Goal: Task Accomplishment & Management: Complete application form

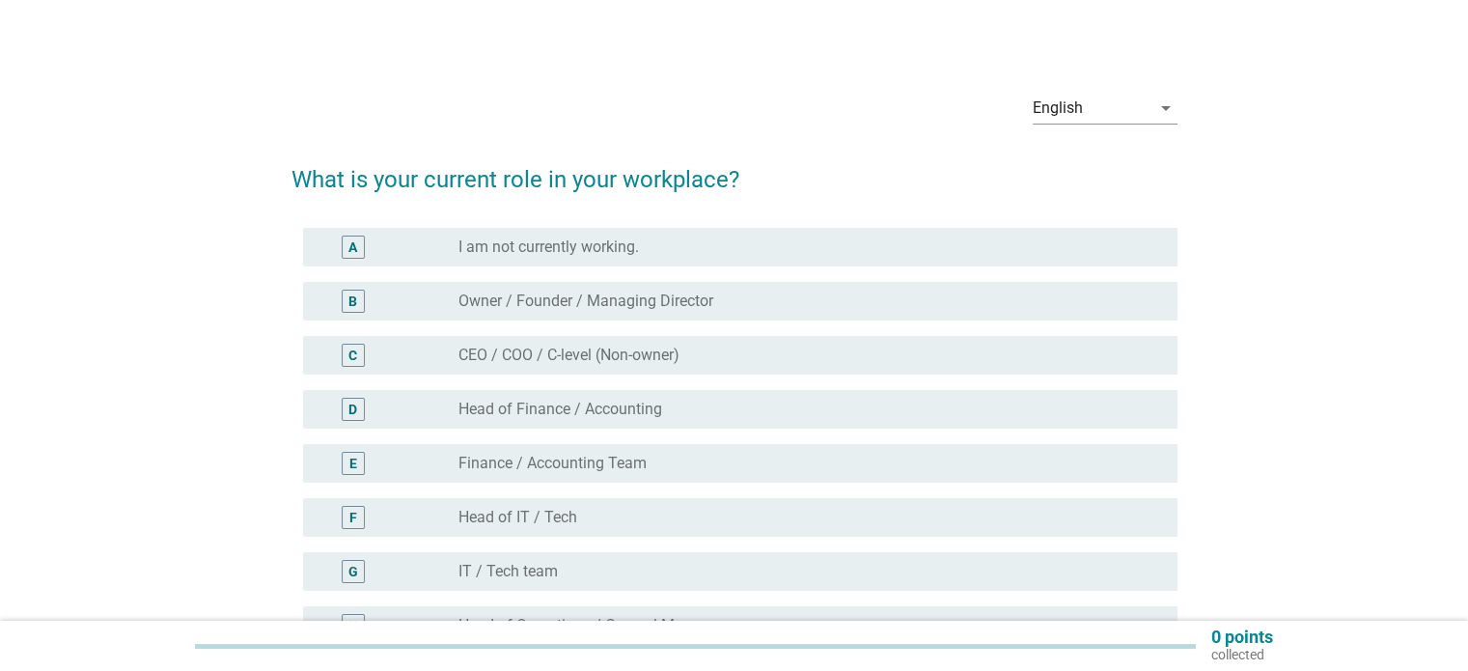
scroll to position [12, 0]
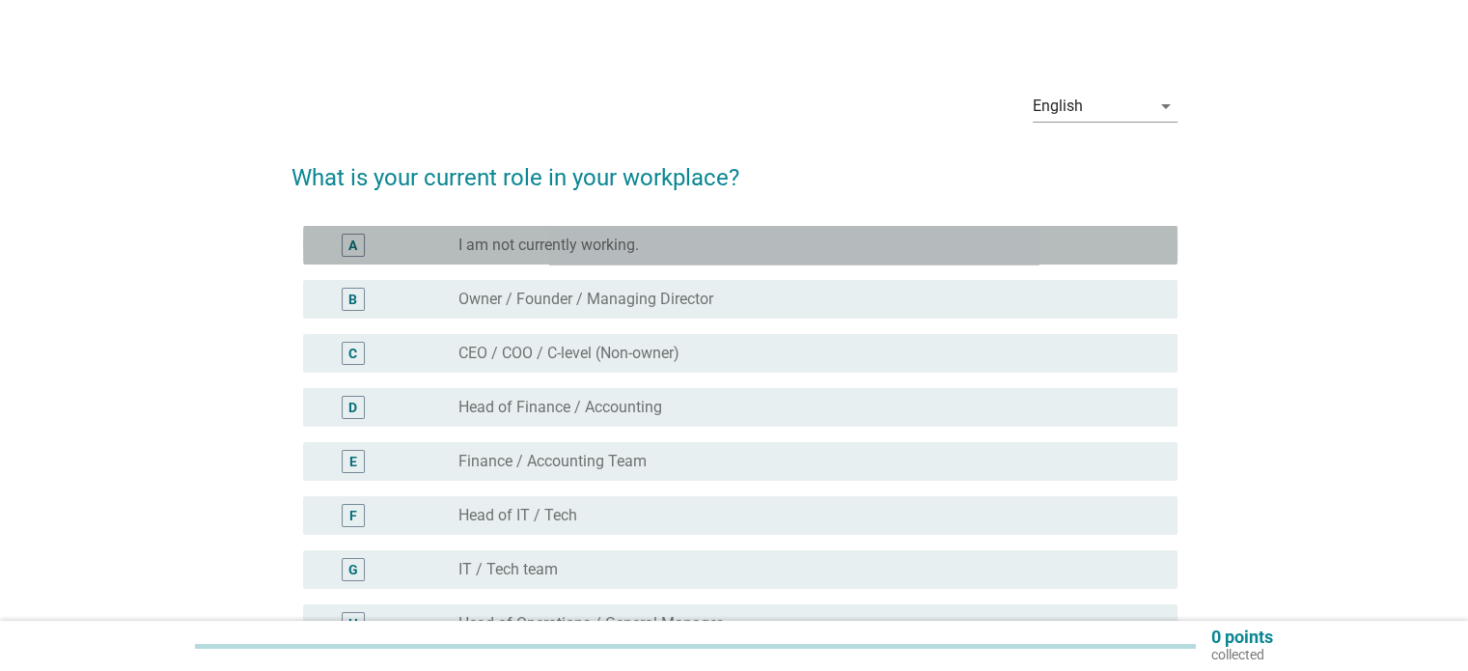
click at [587, 249] on label "I am not currently working." at bounding box center [548, 244] width 180 height 19
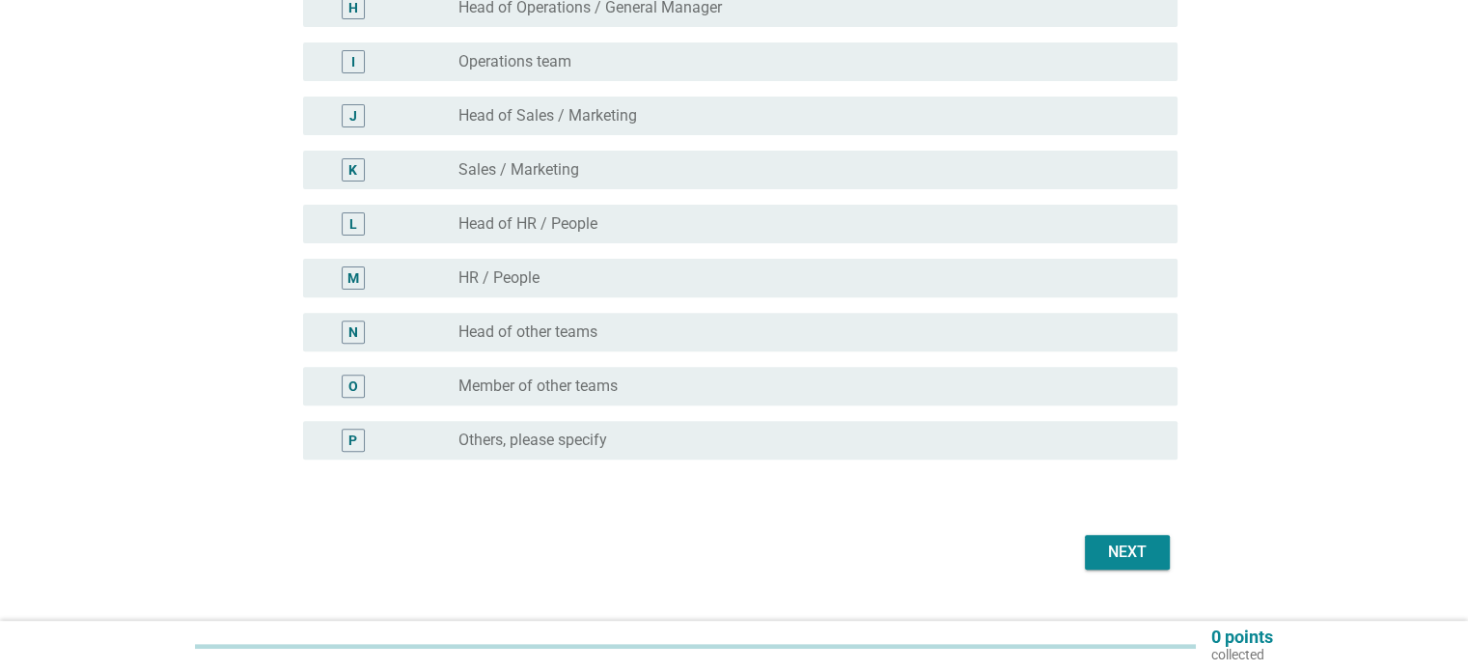
scroll to position [645, 0]
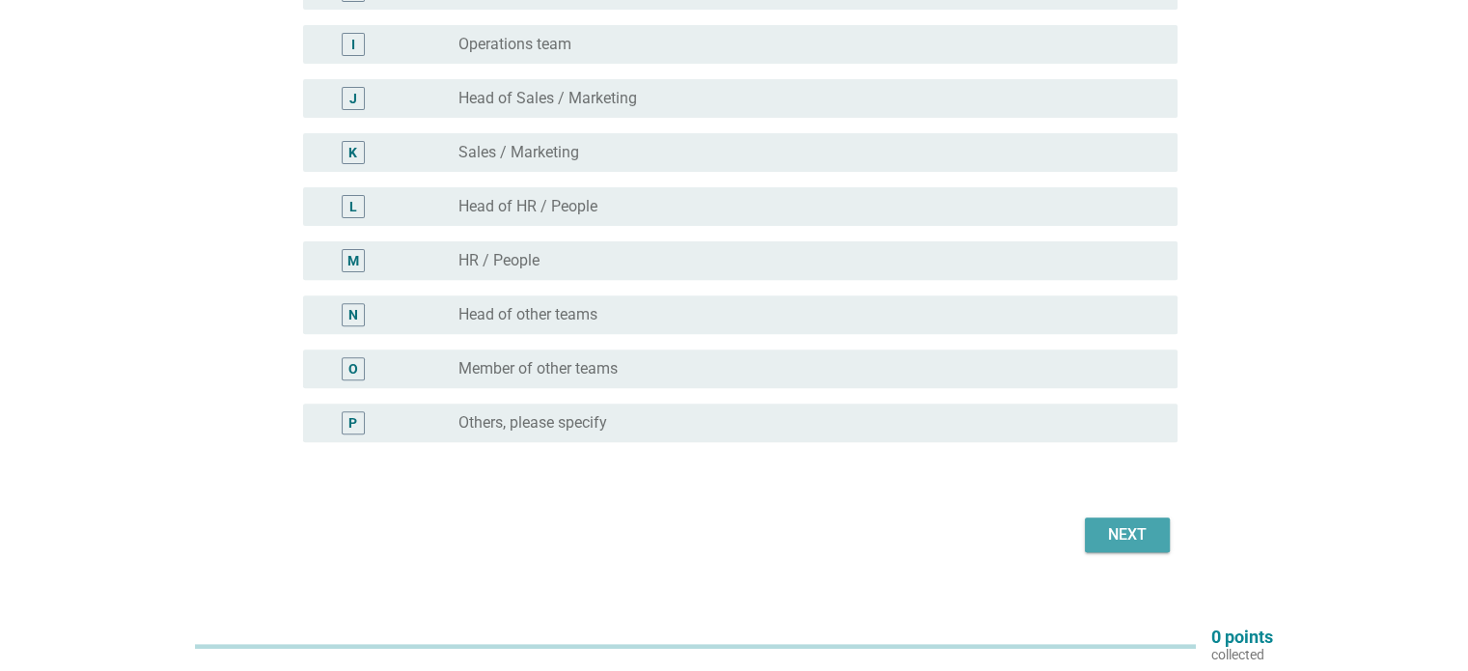
click at [1155, 529] on button "Next" at bounding box center [1127, 534] width 85 height 35
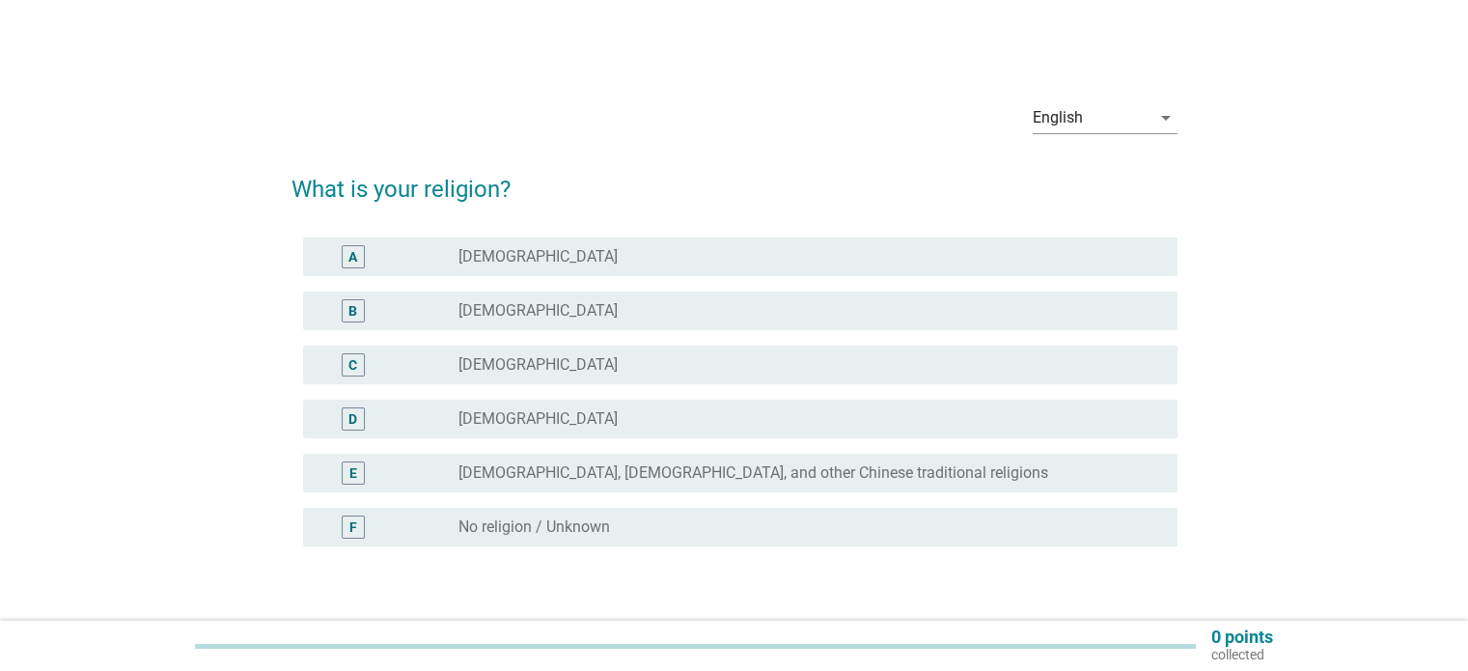
click at [553, 372] on div "radio_button_unchecked [DEMOGRAPHIC_DATA]" at bounding box center [801, 364] width 687 height 19
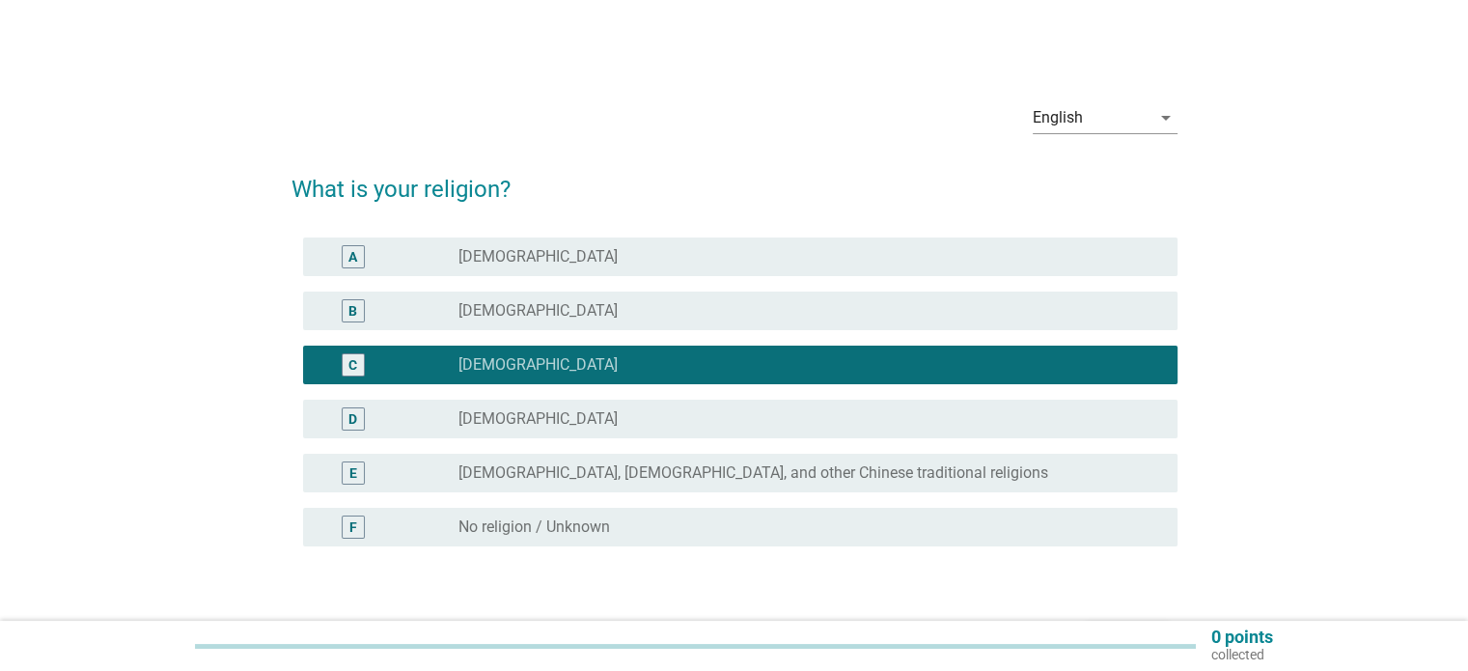
scroll to position [127, 0]
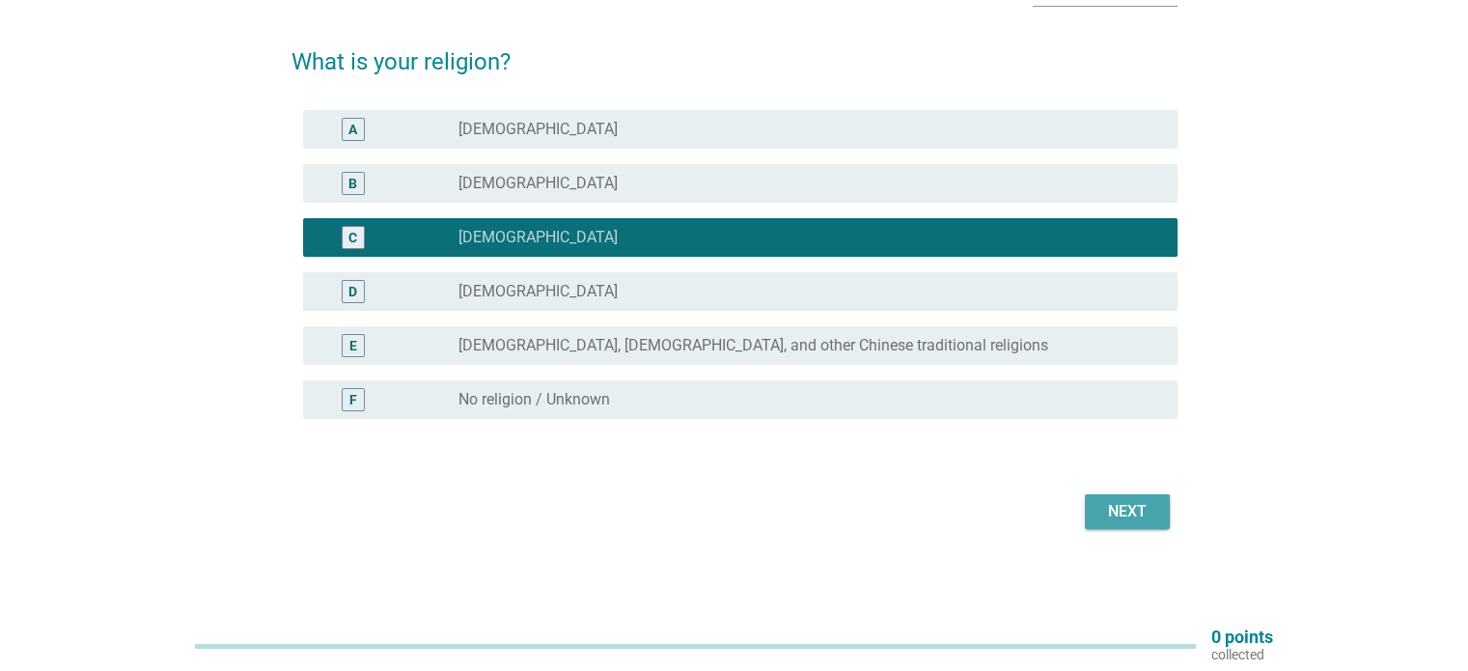
click at [1118, 508] on div "Next" at bounding box center [1127, 511] width 54 height 23
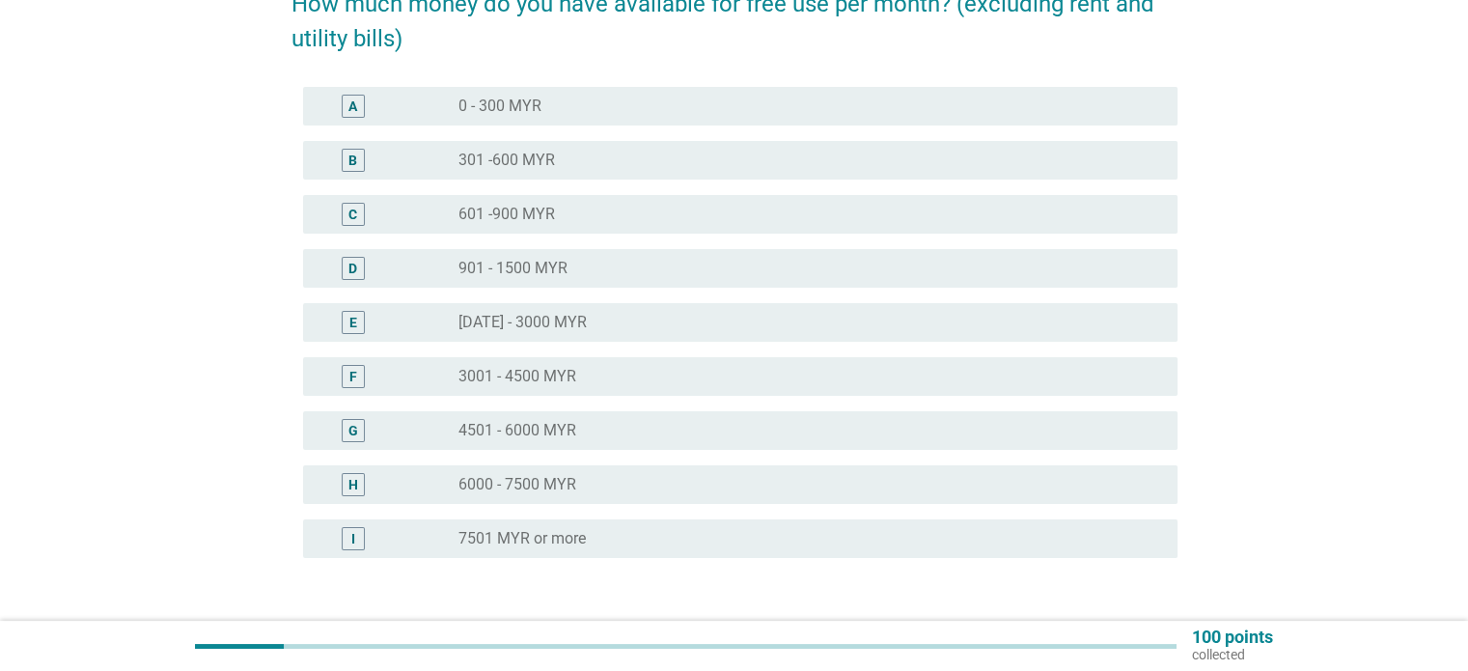
scroll to position [187, 0]
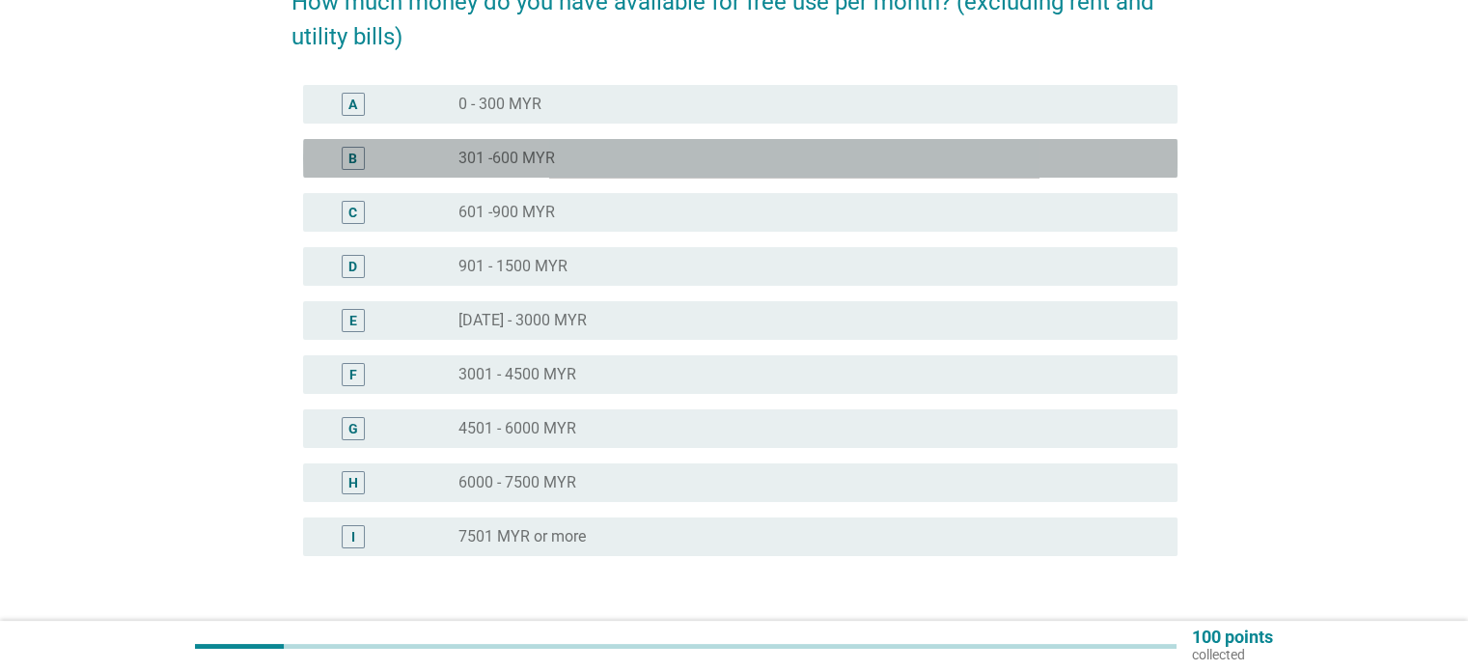
click at [754, 171] on div "B radio_button_unchecked 301 -600 MYR" at bounding box center [740, 158] width 874 height 39
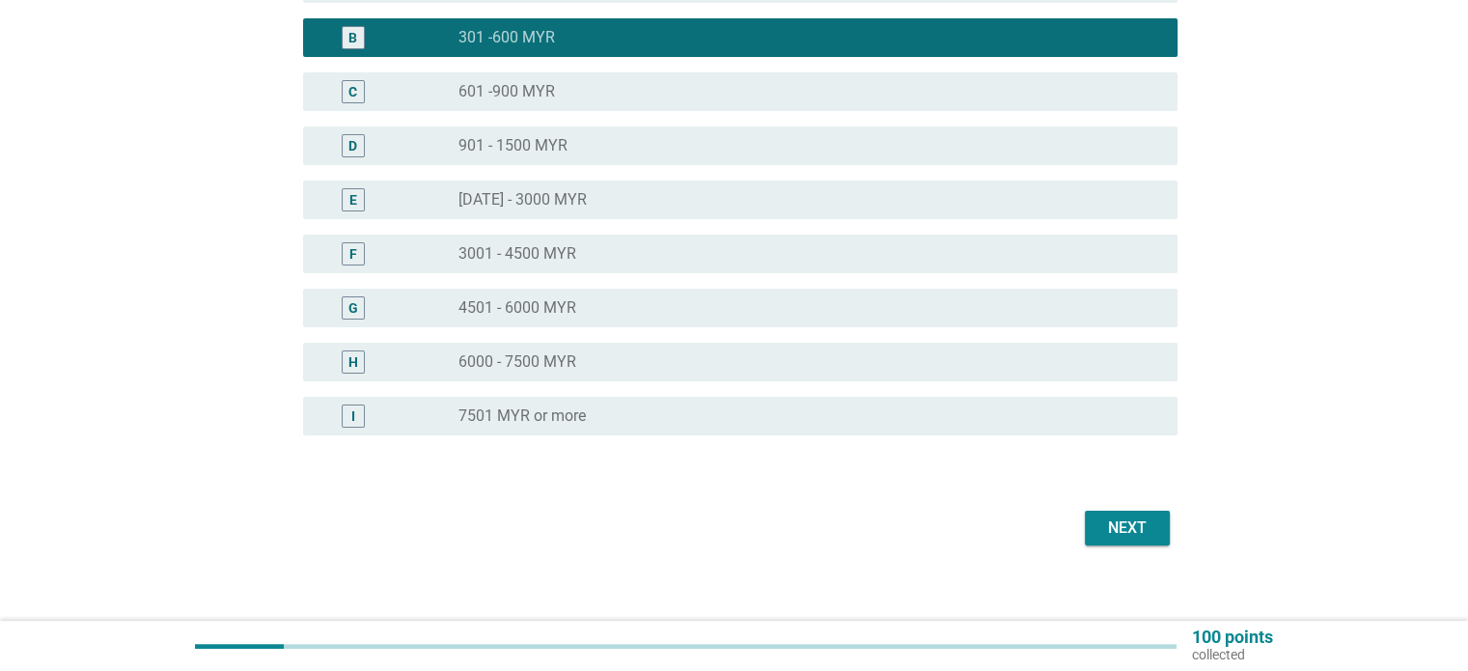
scroll to position [324, 0]
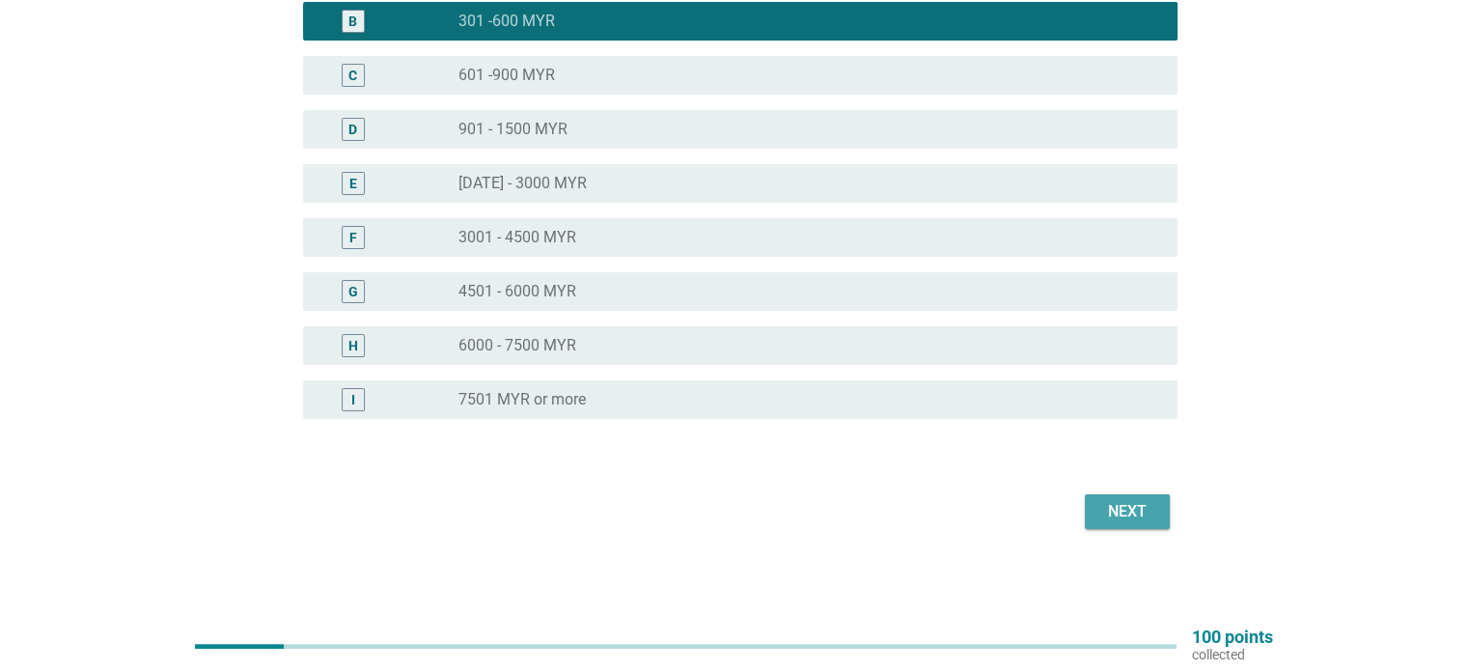
click at [1132, 515] on div "Next" at bounding box center [1127, 511] width 54 height 23
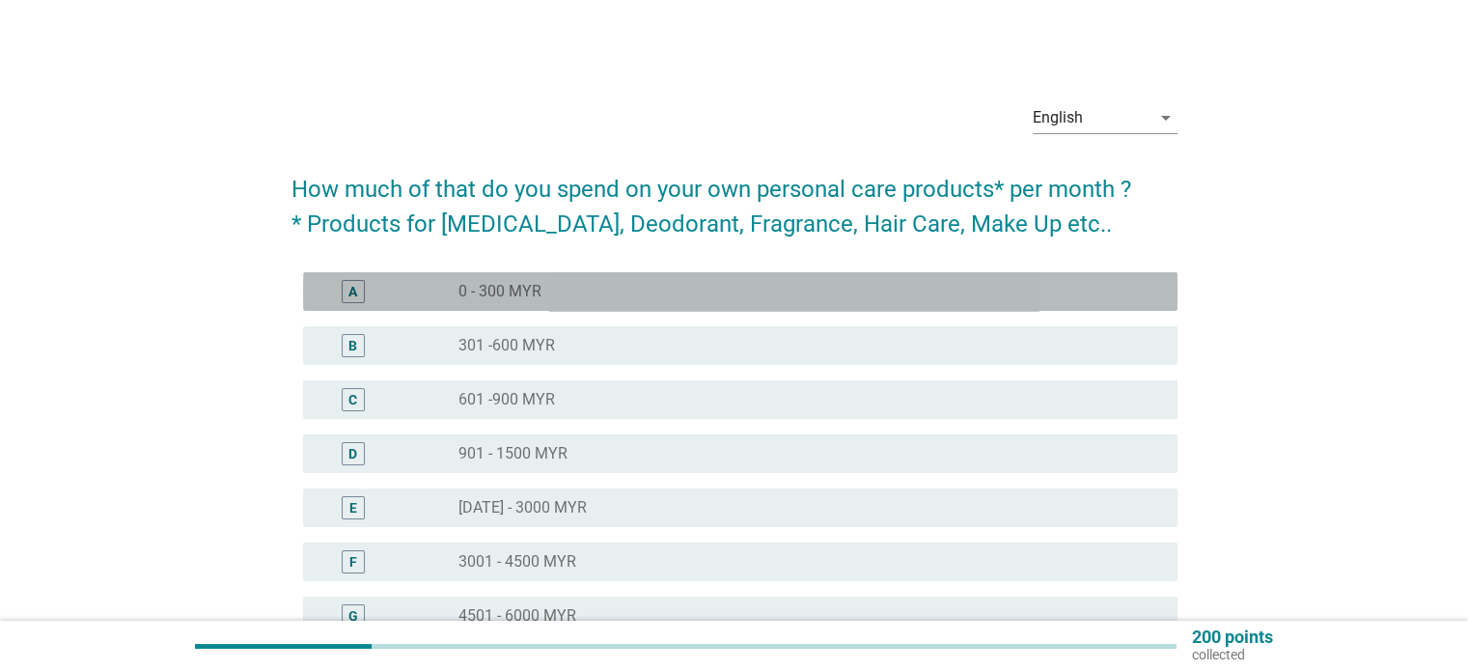
click at [551, 285] on div "radio_button_unchecked 0 - 300 MYR" at bounding box center [801, 291] width 687 height 19
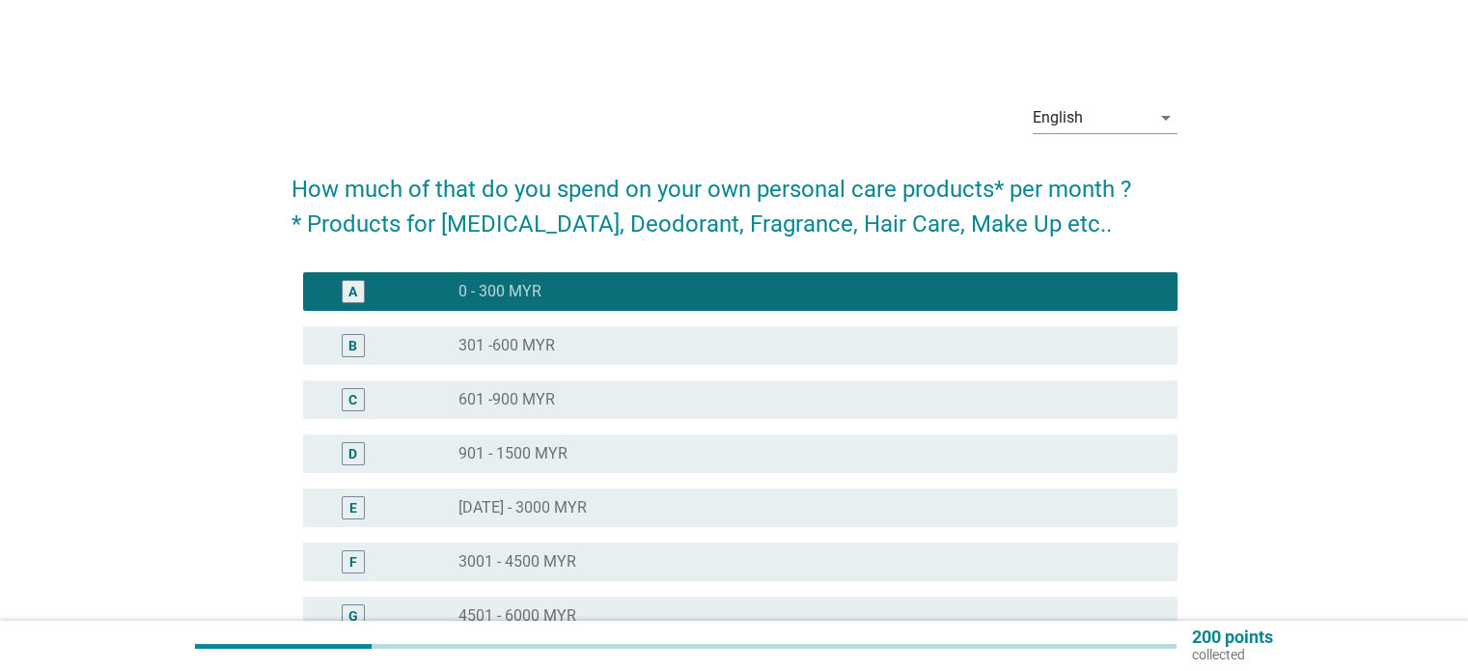
scroll to position [324, 0]
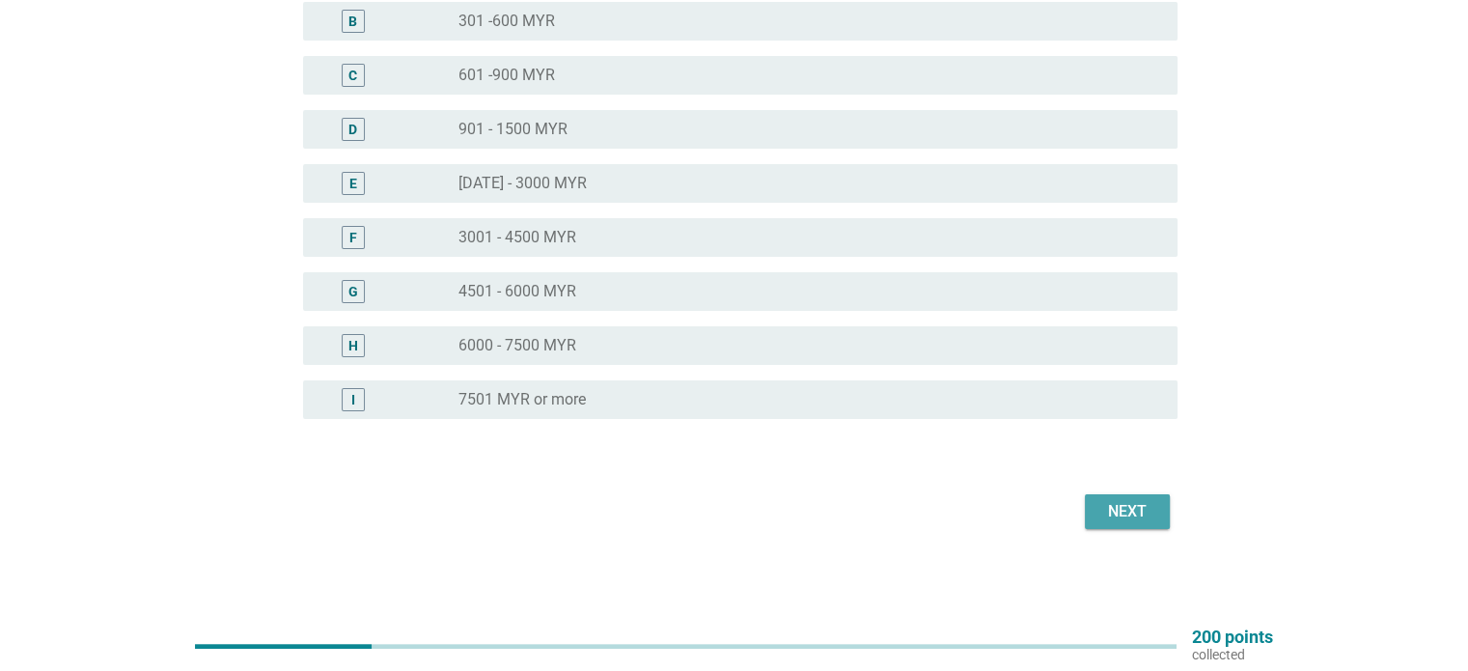
click at [1147, 505] on div "Next" at bounding box center [1127, 511] width 54 height 23
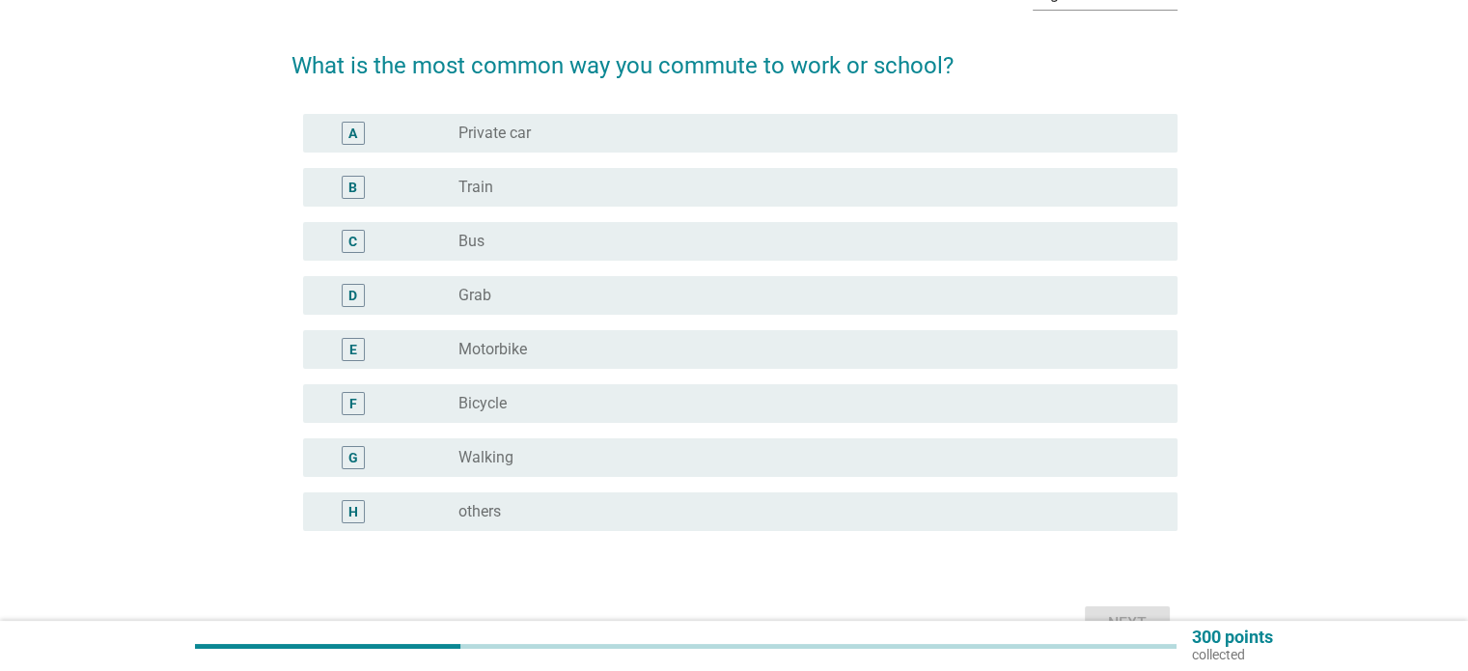
scroll to position [124, 0]
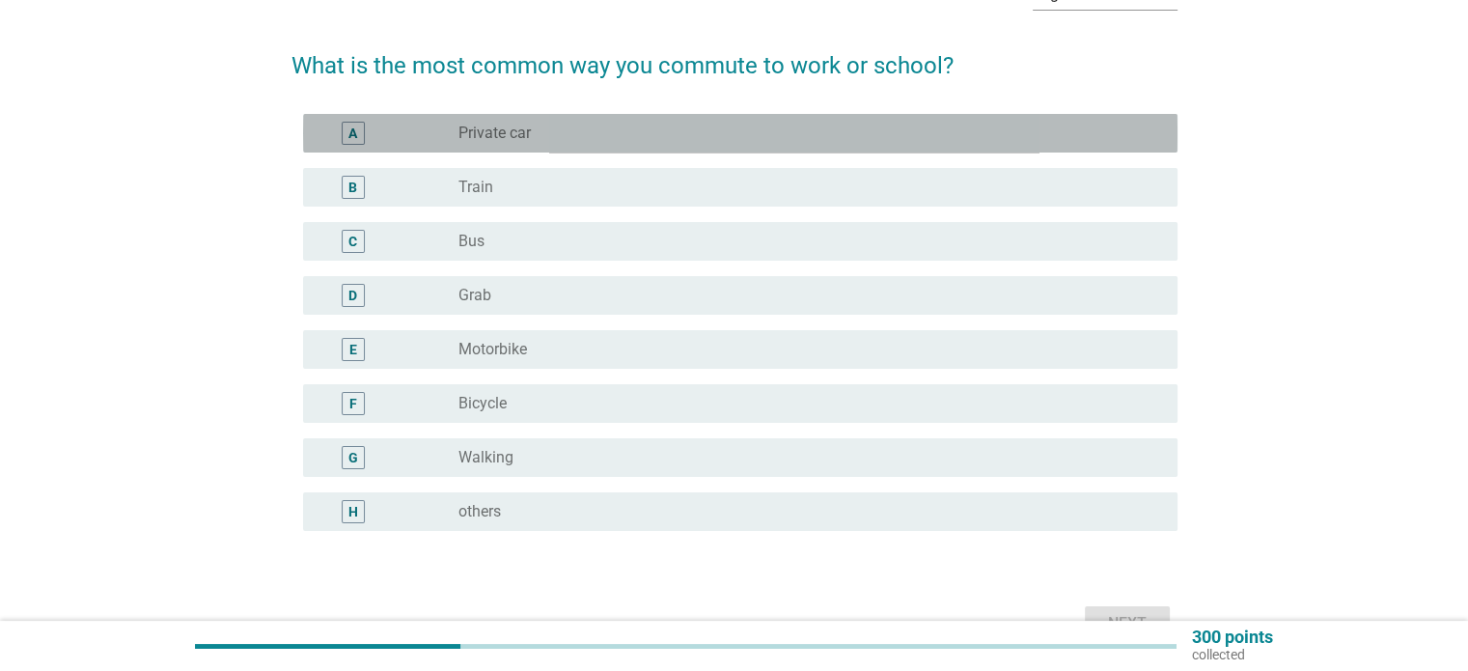
click at [571, 124] on div "radio_button_unchecked Private car" at bounding box center [801, 133] width 687 height 19
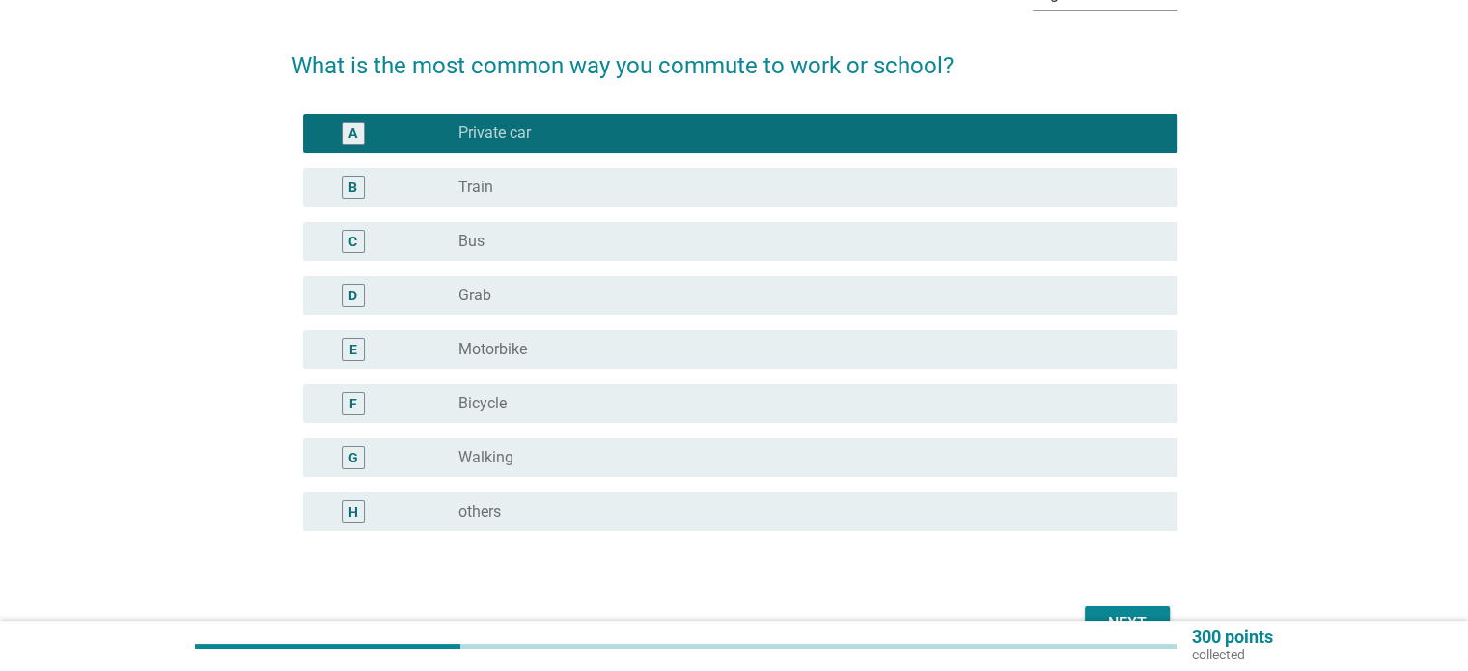
click at [1120, 606] on button "Next" at bounding box center [1127, 623] width 85 height 35
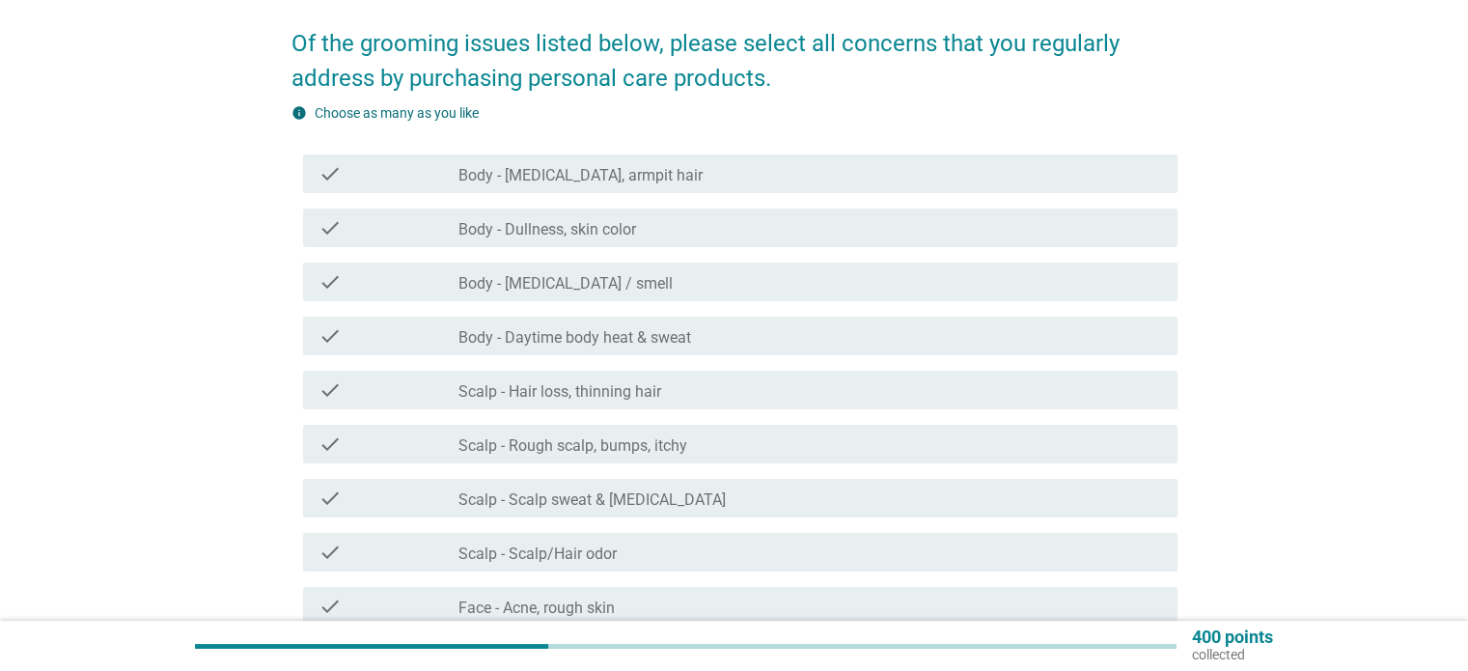
scroll to position [147, 0]
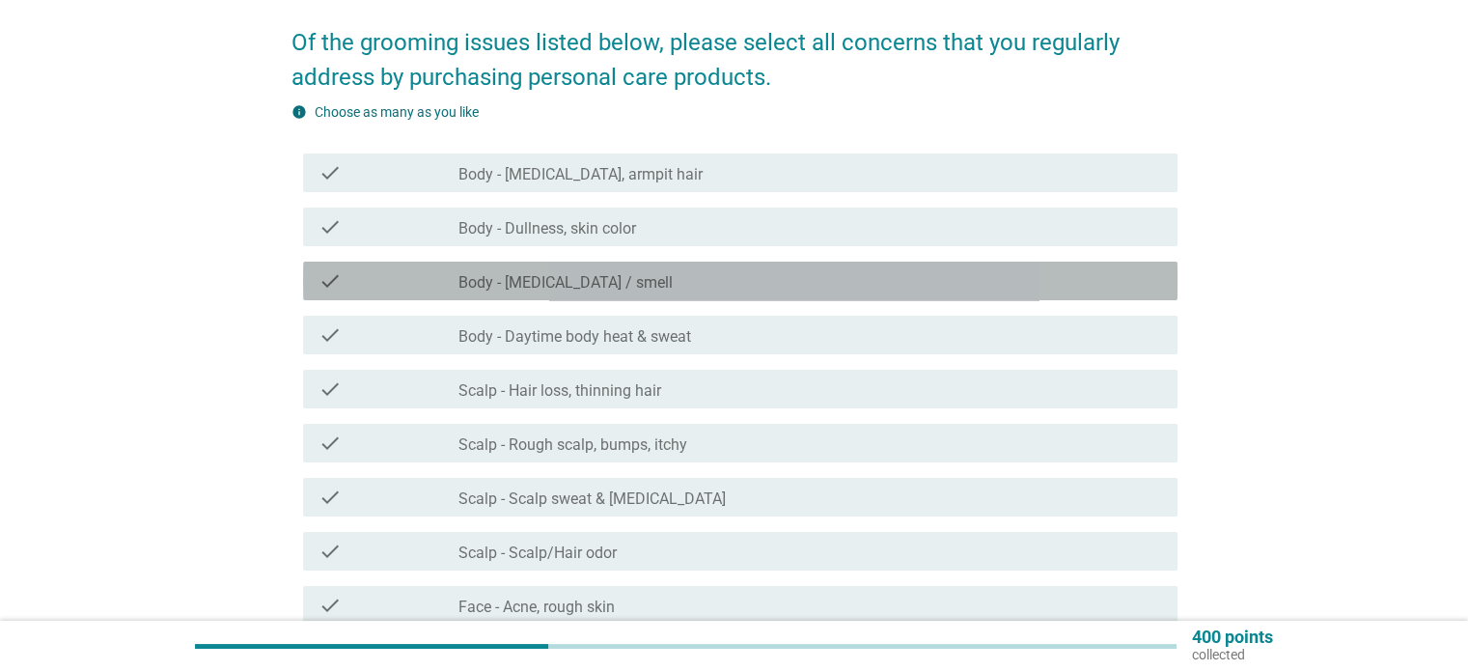
click at [562, 274] on label "Body - [MEDICAL_DATA] / smell" at bounding box center [565, 282] width 214 height 19
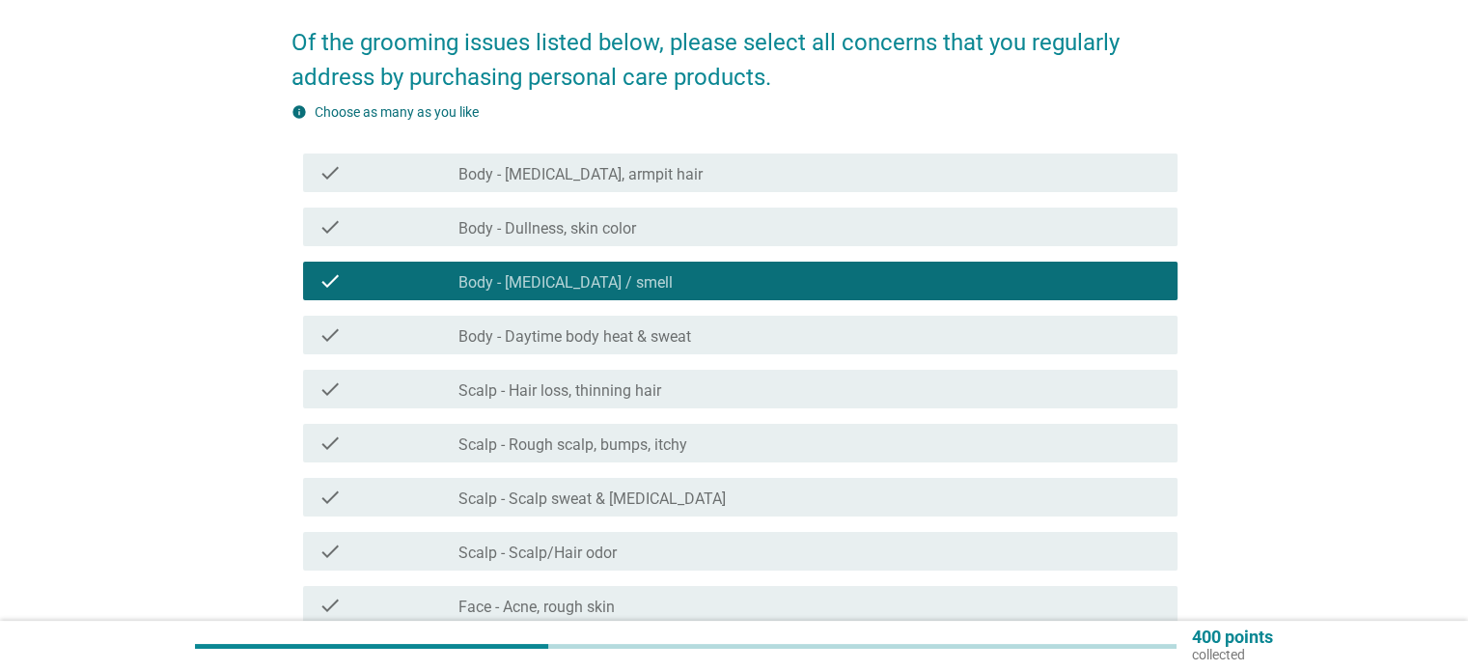
click at [587, 179] on label "Body - [MEDICAL_DATA], armpit hair" at bounding box center [580, 174] width 244 height 19
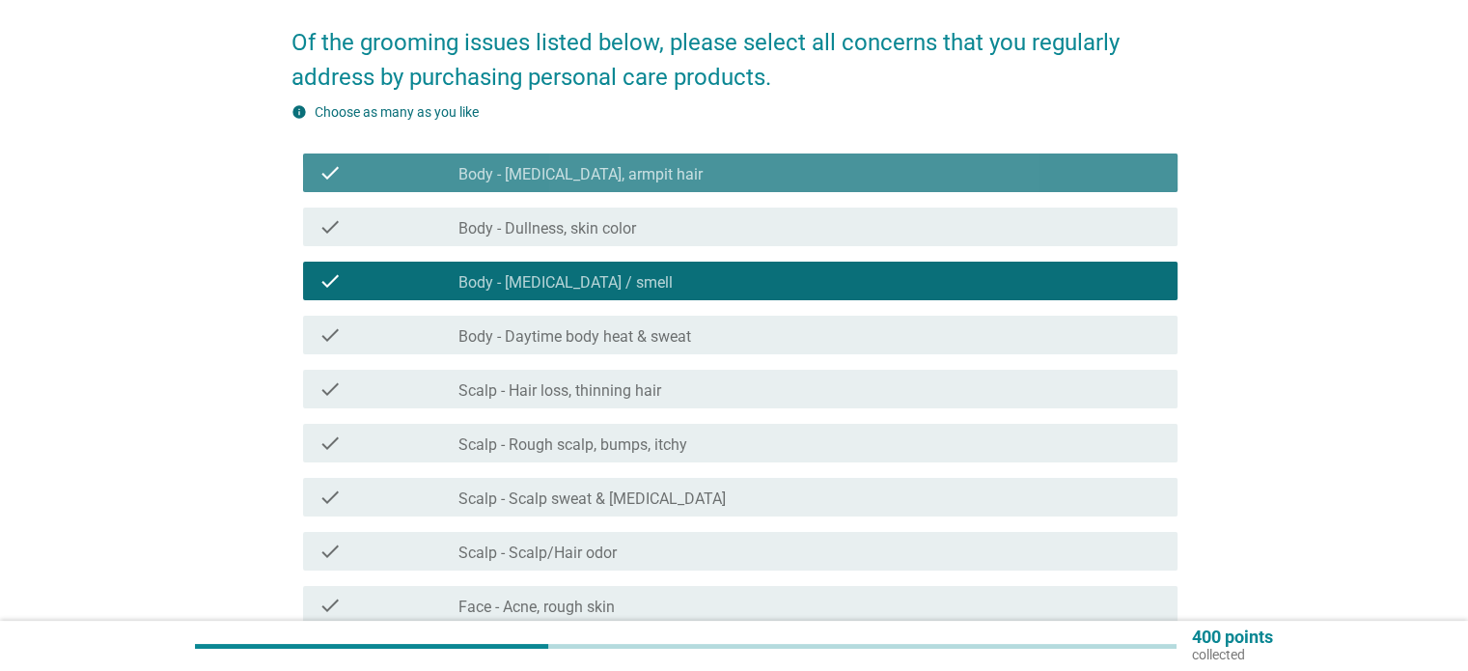
click at [587, 179] on label "Body - [MEDICAL_DATA], armpit hair" at bounding box center [580, 174] width 244 height 19
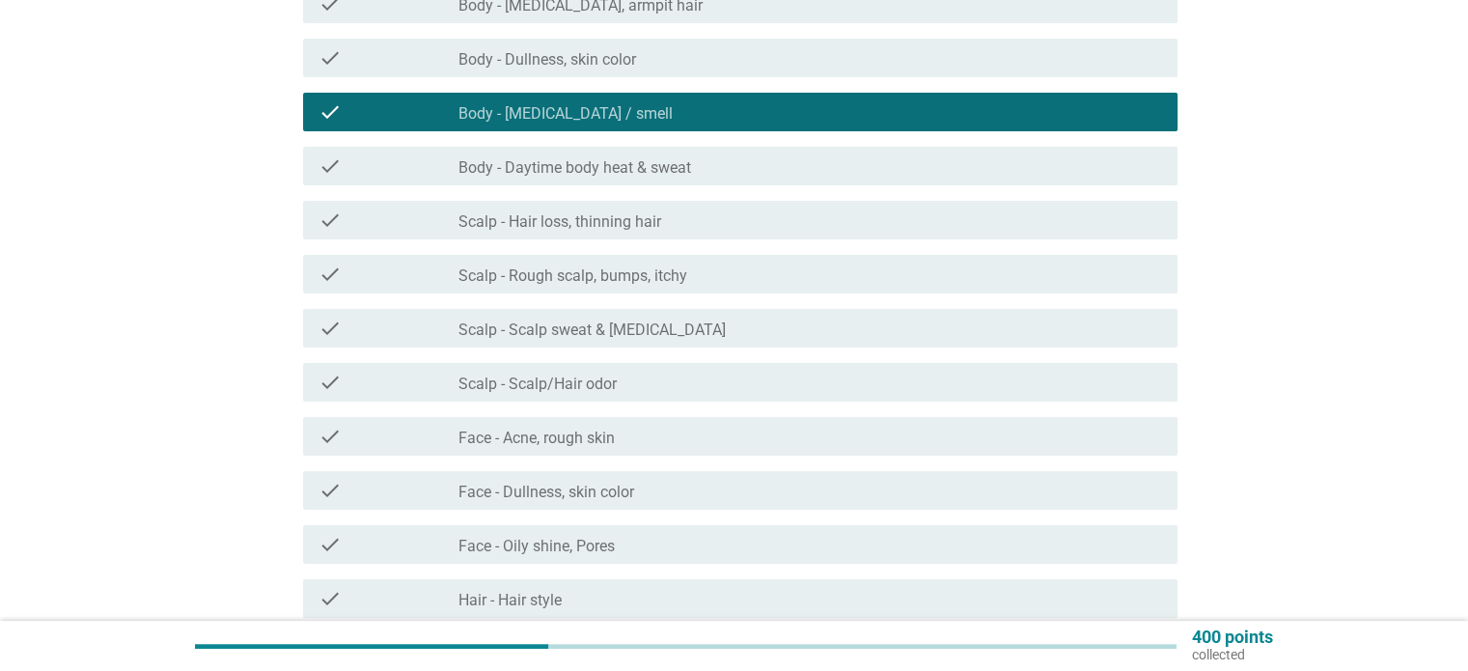
scroll to position [343, 0]
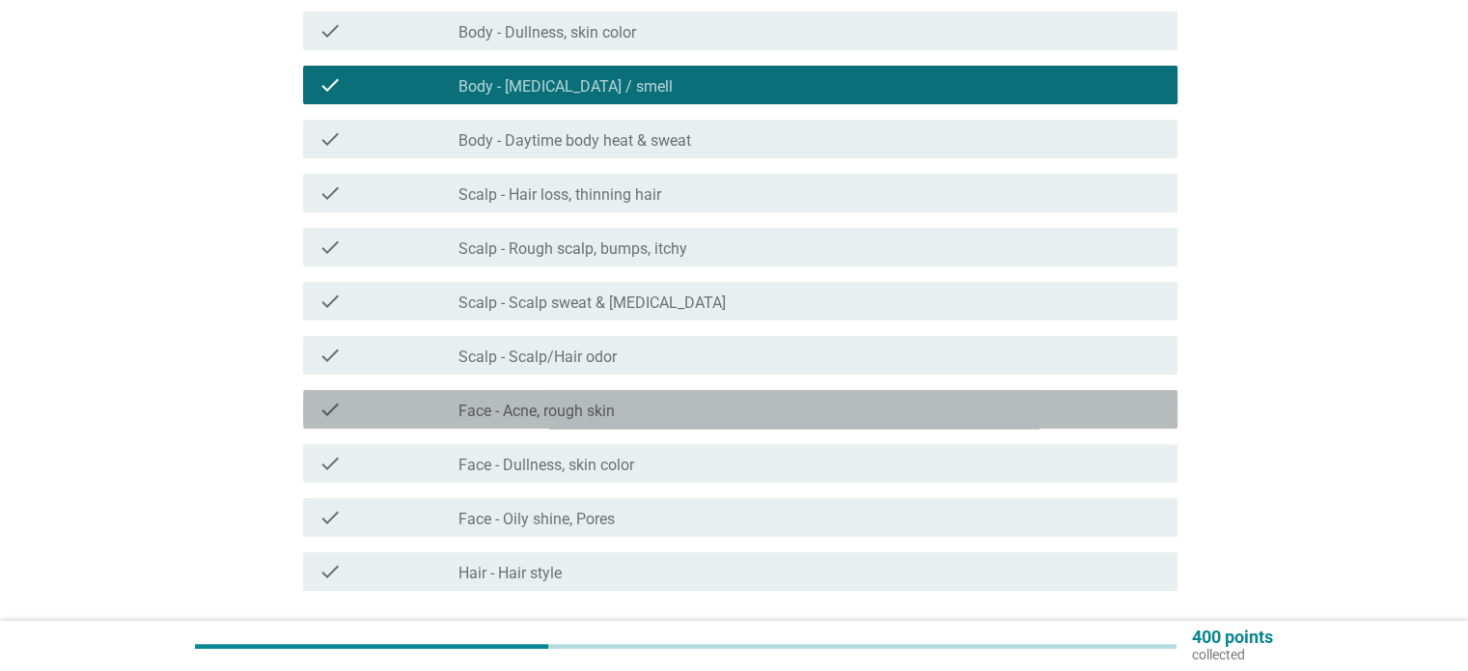
click at [597, 412] on label "Face - Acne, rough skin" at bounding box center [536, 410] width 156 height 19
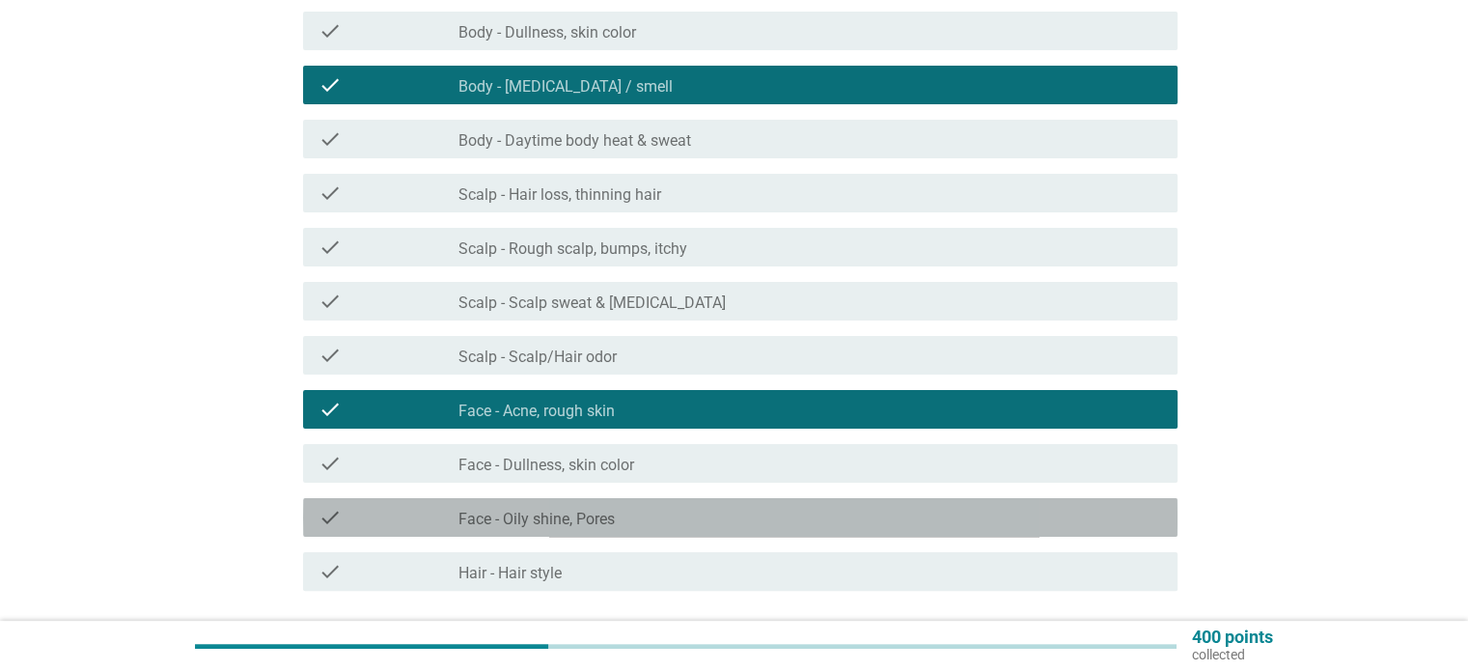
click at [563, 515] on label "Face - Oily shine, Pores" at bounding box center [536, 519] width 156 height 19
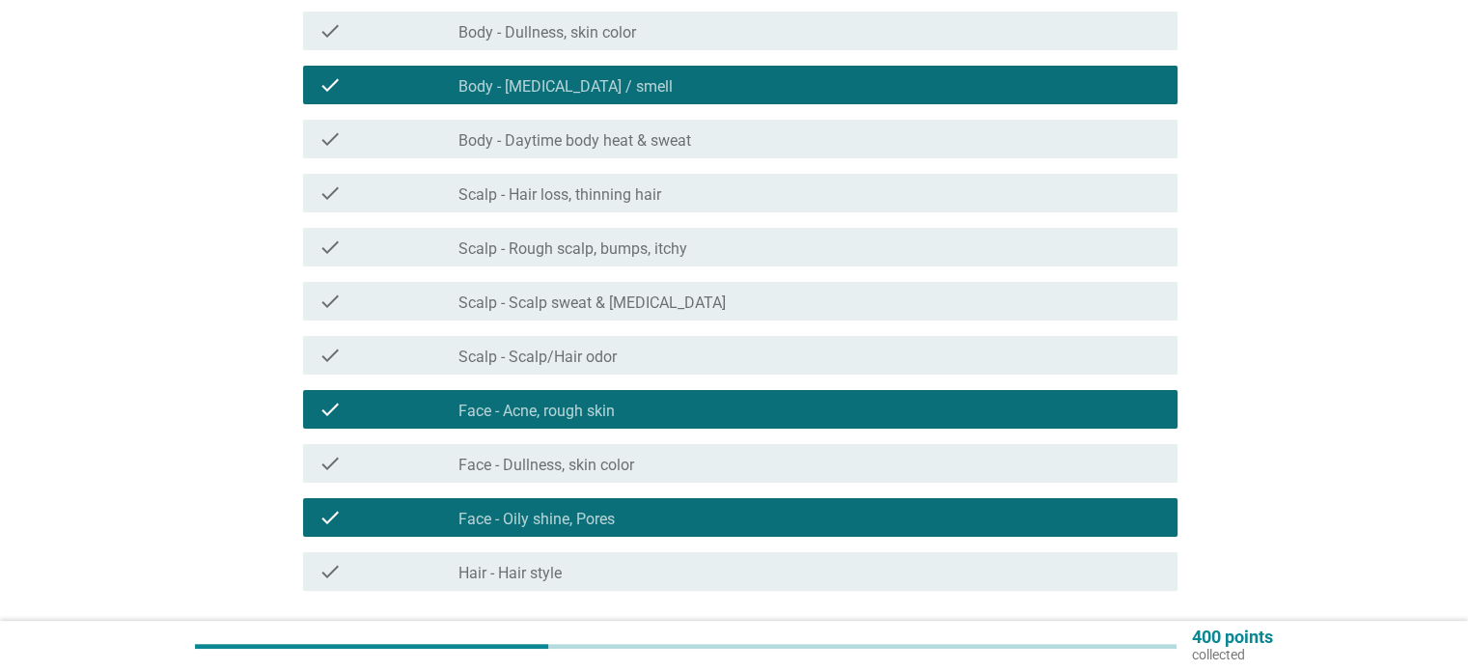
scroll to position [491, 0]
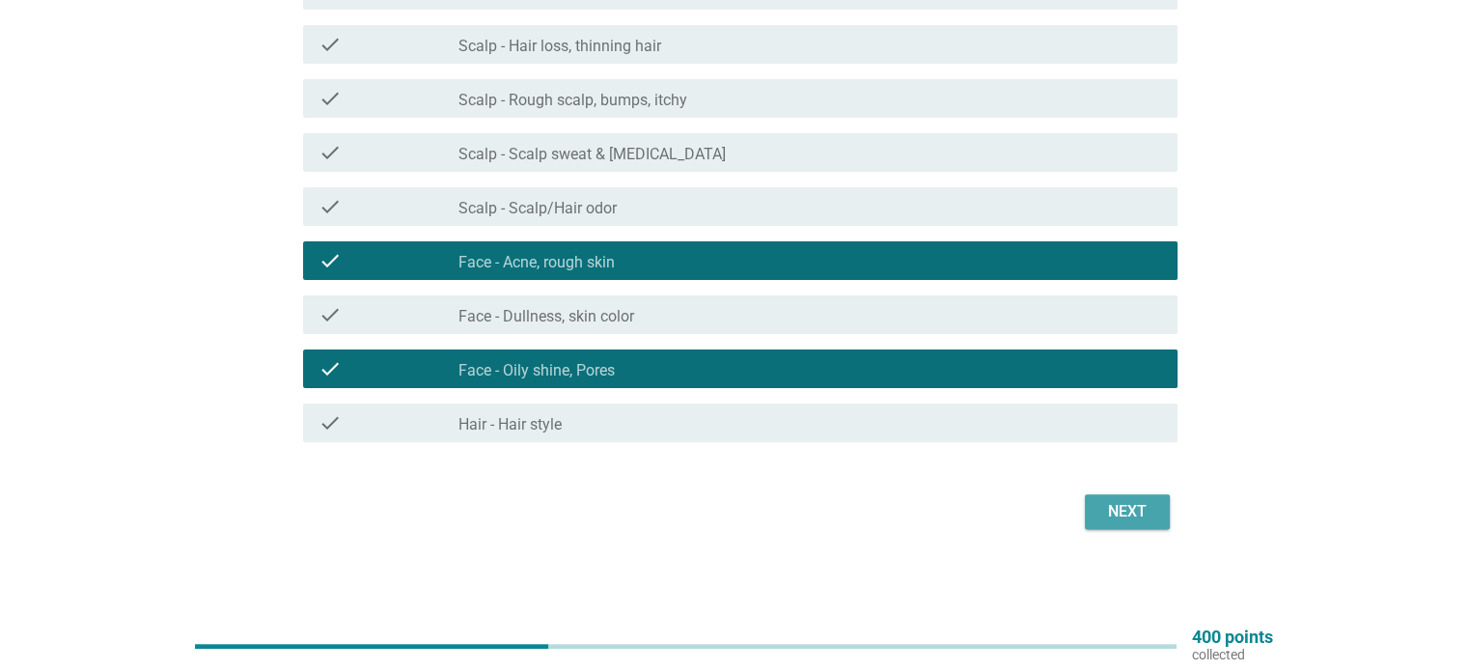
click at [1123, 518] on div "Next" at bounding box center [1127, 511] width 54 height 23
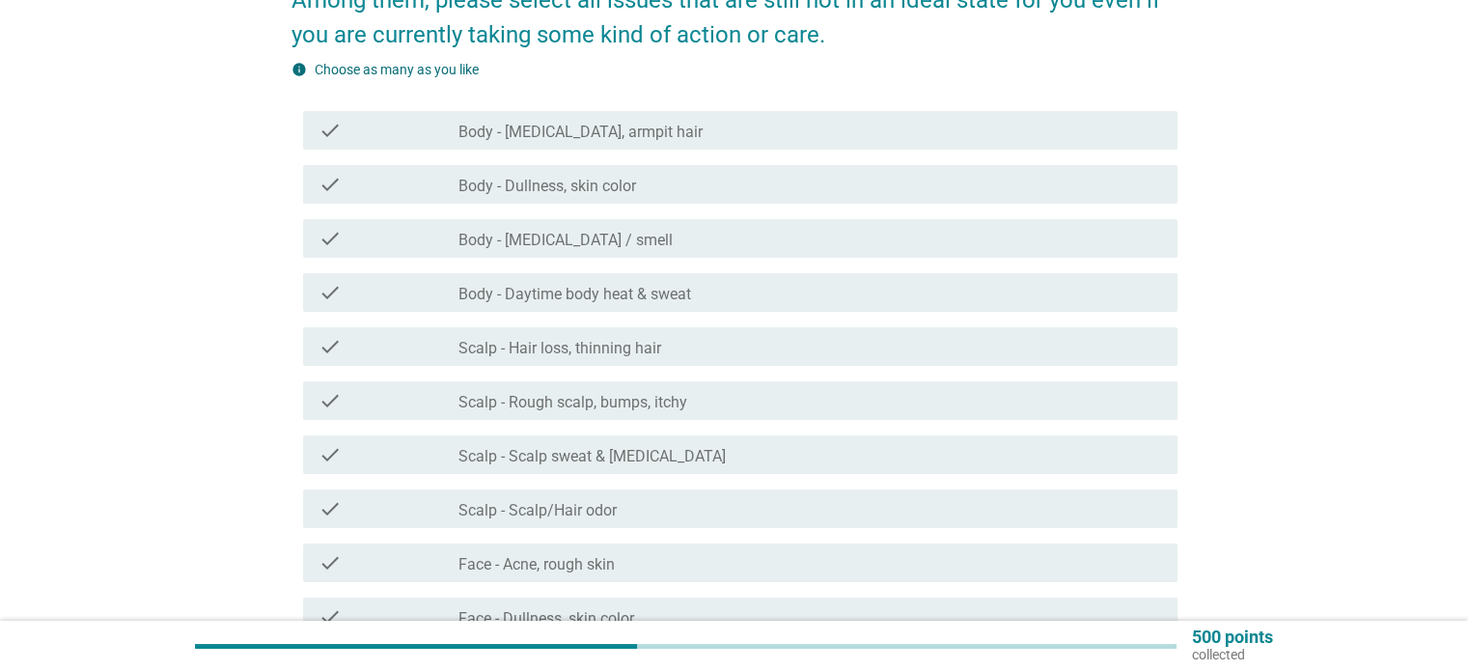
scroll to position [193, 0]
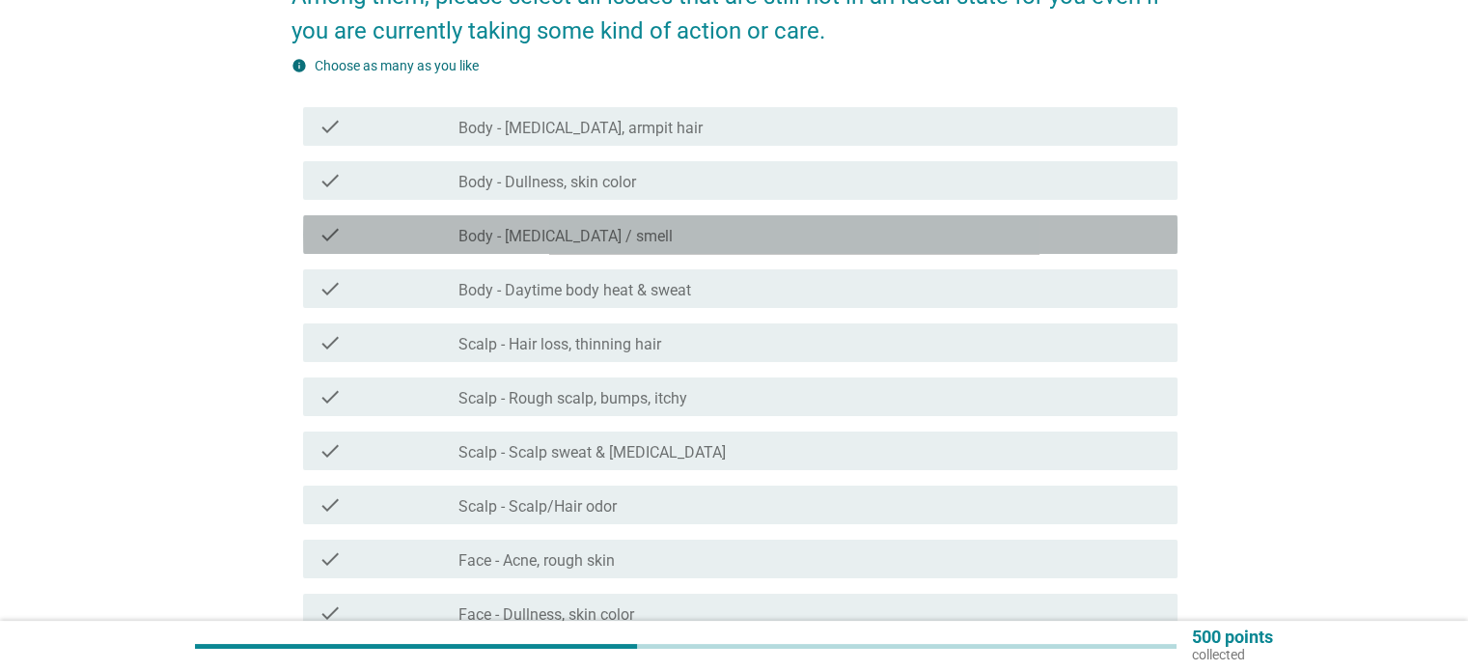
click at [544, 228] on label "Body - [MEDICAL_DATA] / smell" at bounding box center [565, 236] width 214 height 19
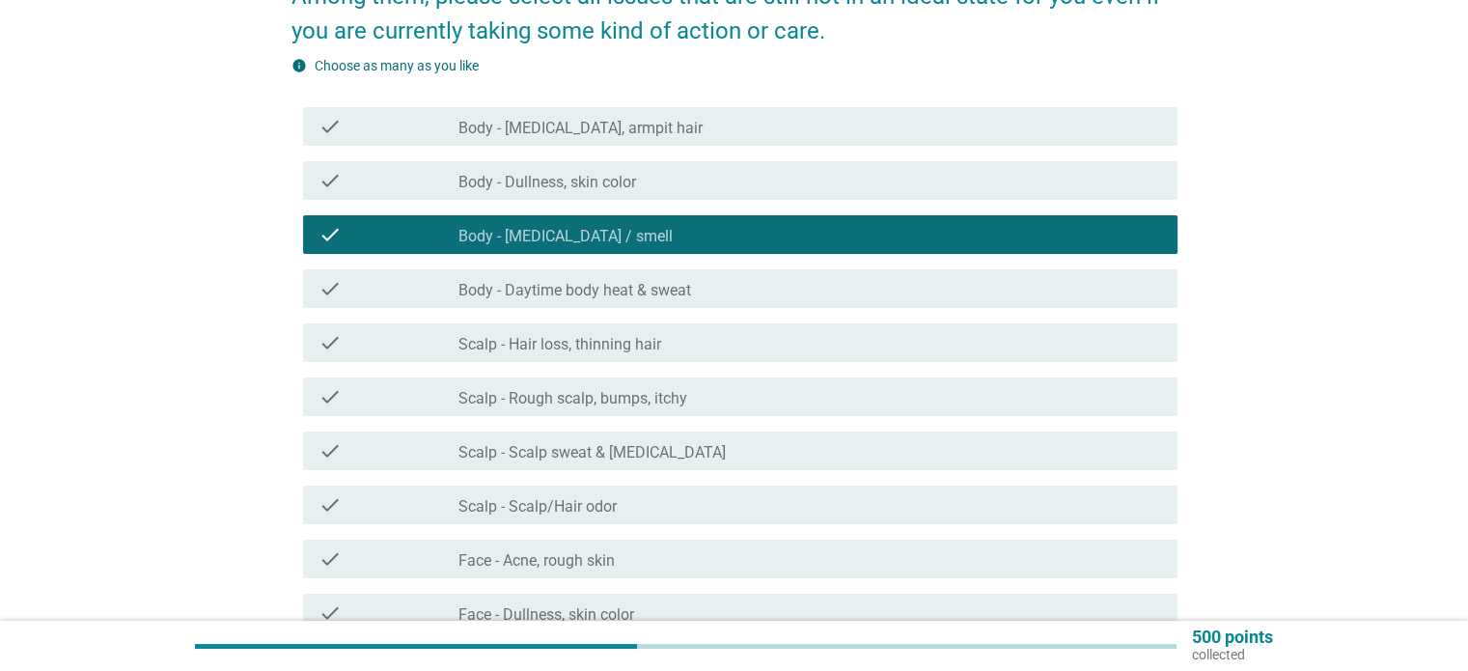
scroll to position [491, 0]
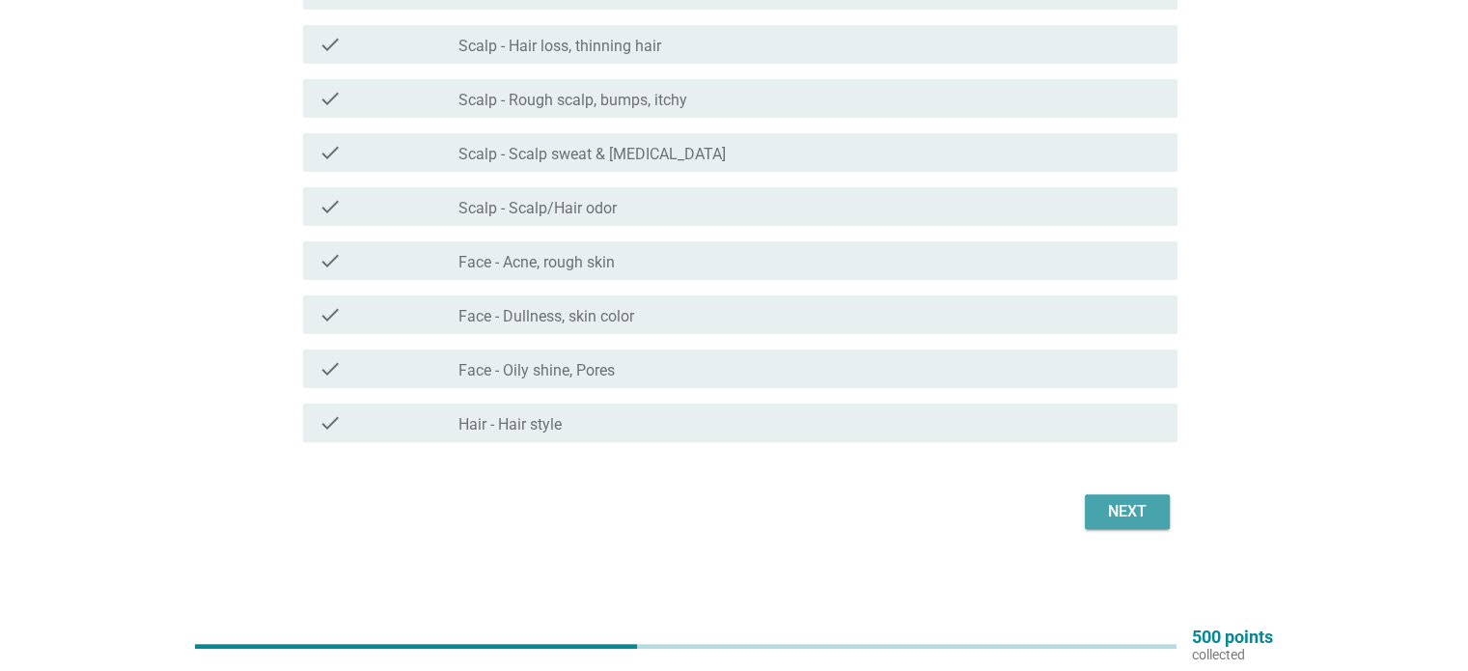
click at [1109, 511] on div "Next" at bounding box center [1127, 511] width 54 height 23
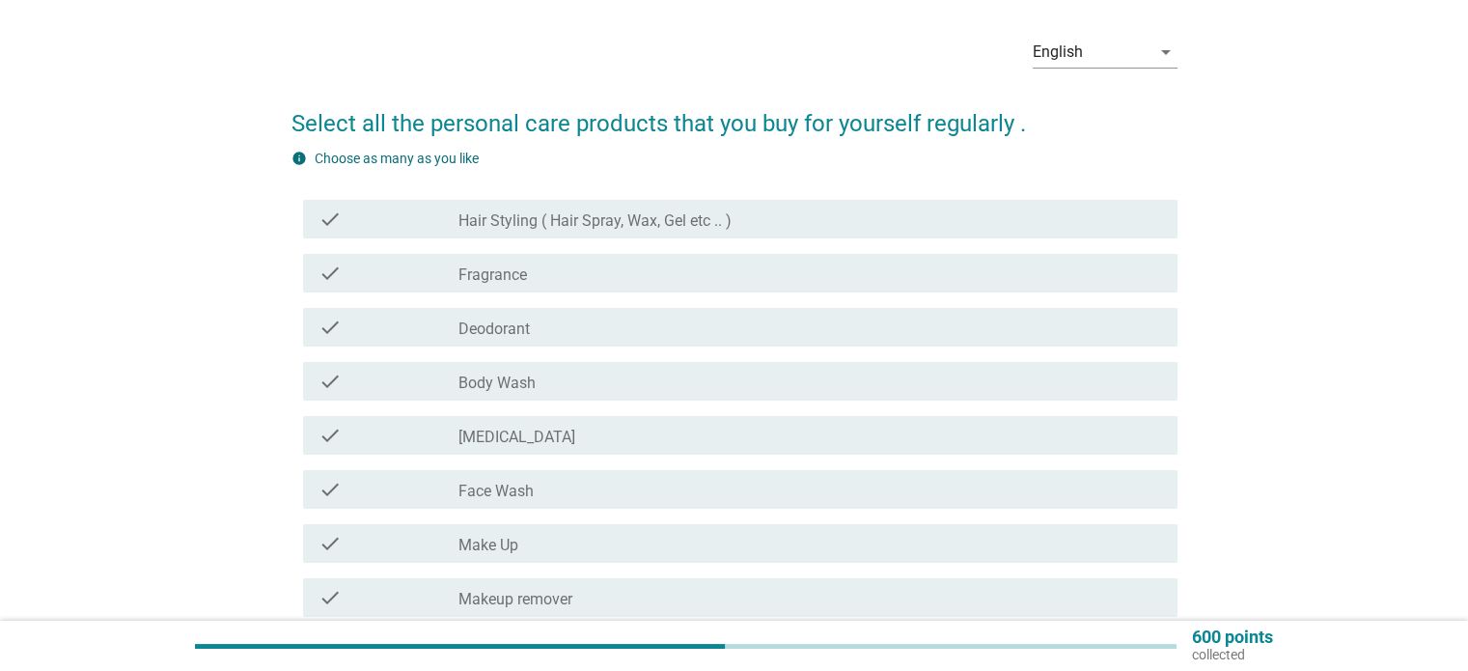
scroll to position [68, 0]
click at [533, 326] on div "check_box_outline_blank Deodorant" at bounding box center [809, 325] width 703 height 23
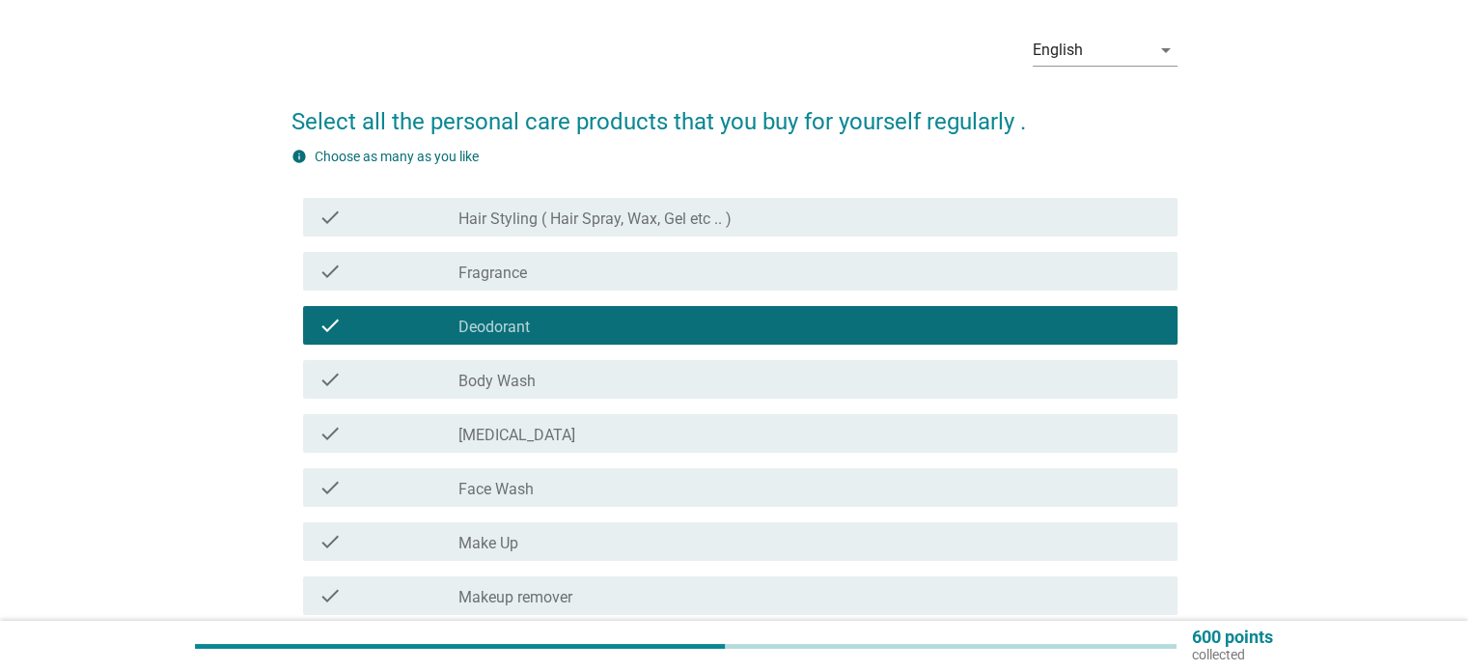
click at [528, 383] on label "Body Wash" at bounding box center [496, 381] width 77 height 19
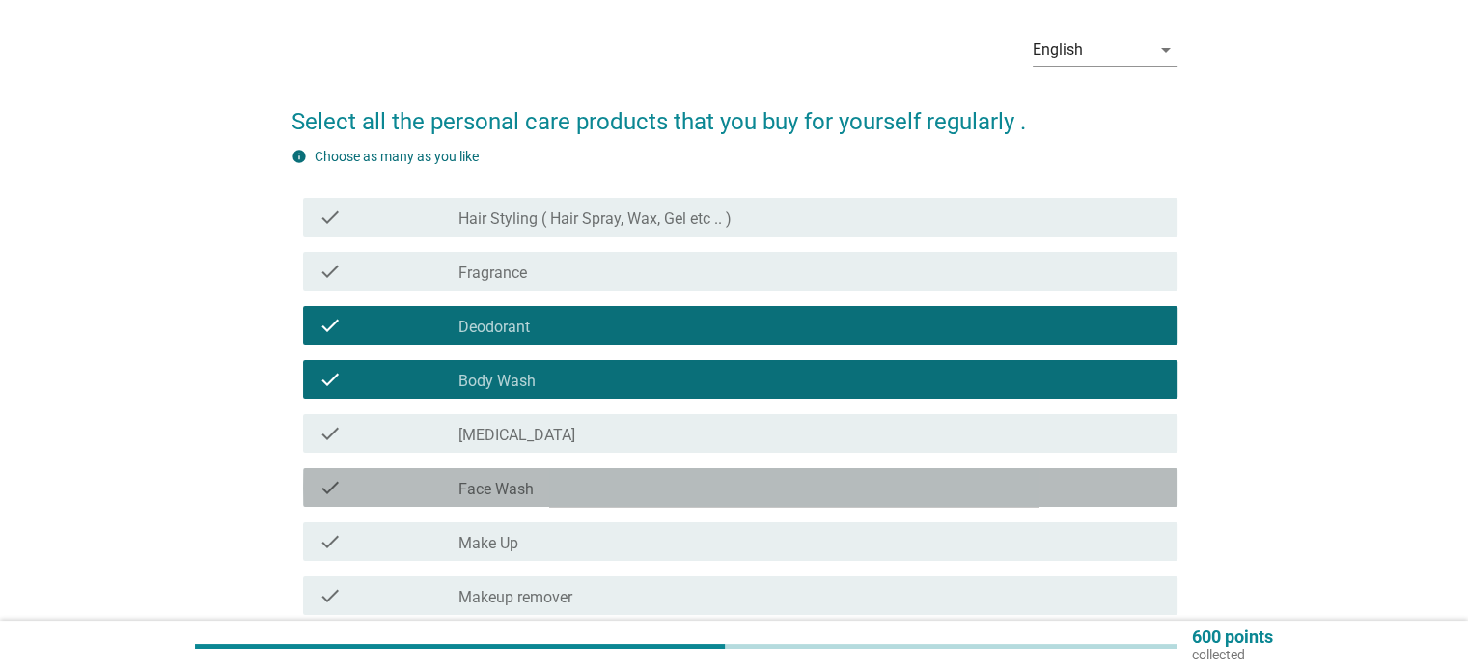
click at [513, 486] on label "Face Wash" at bounding box center [495, 489] width 75 height 19
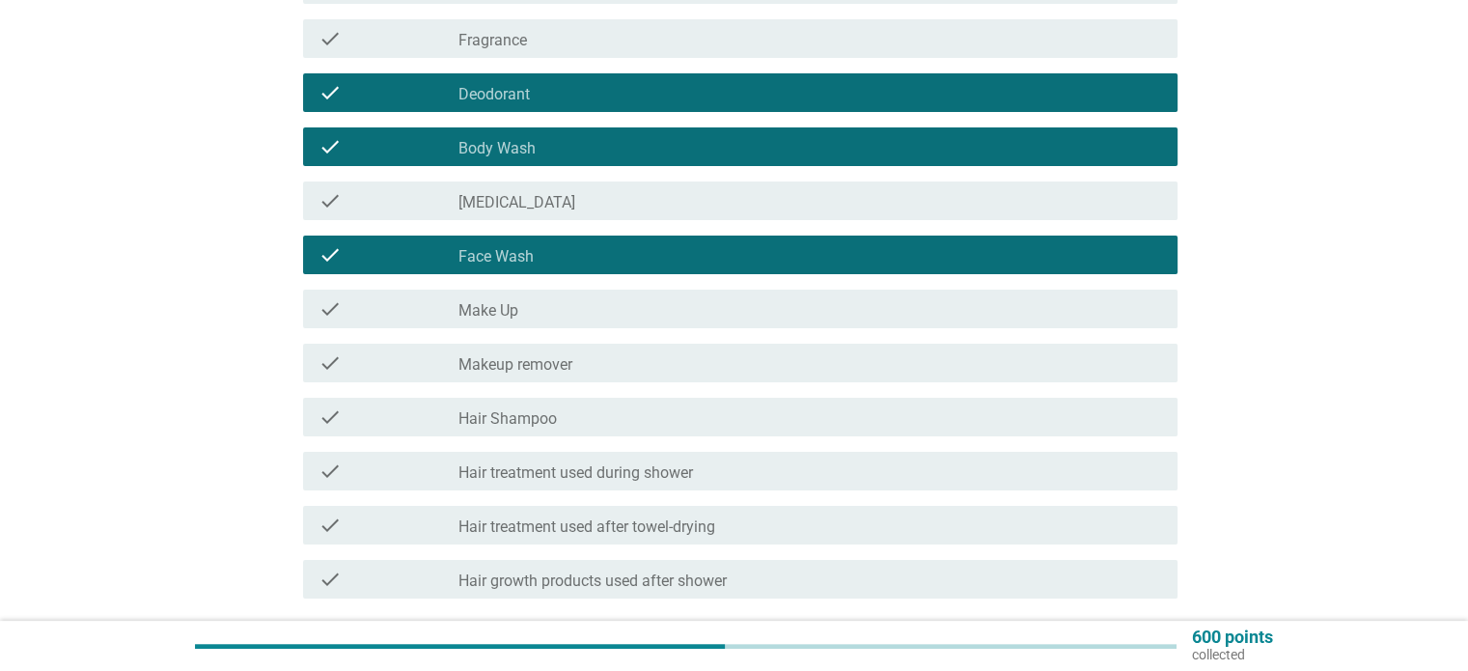
scroll to position [316, 0]
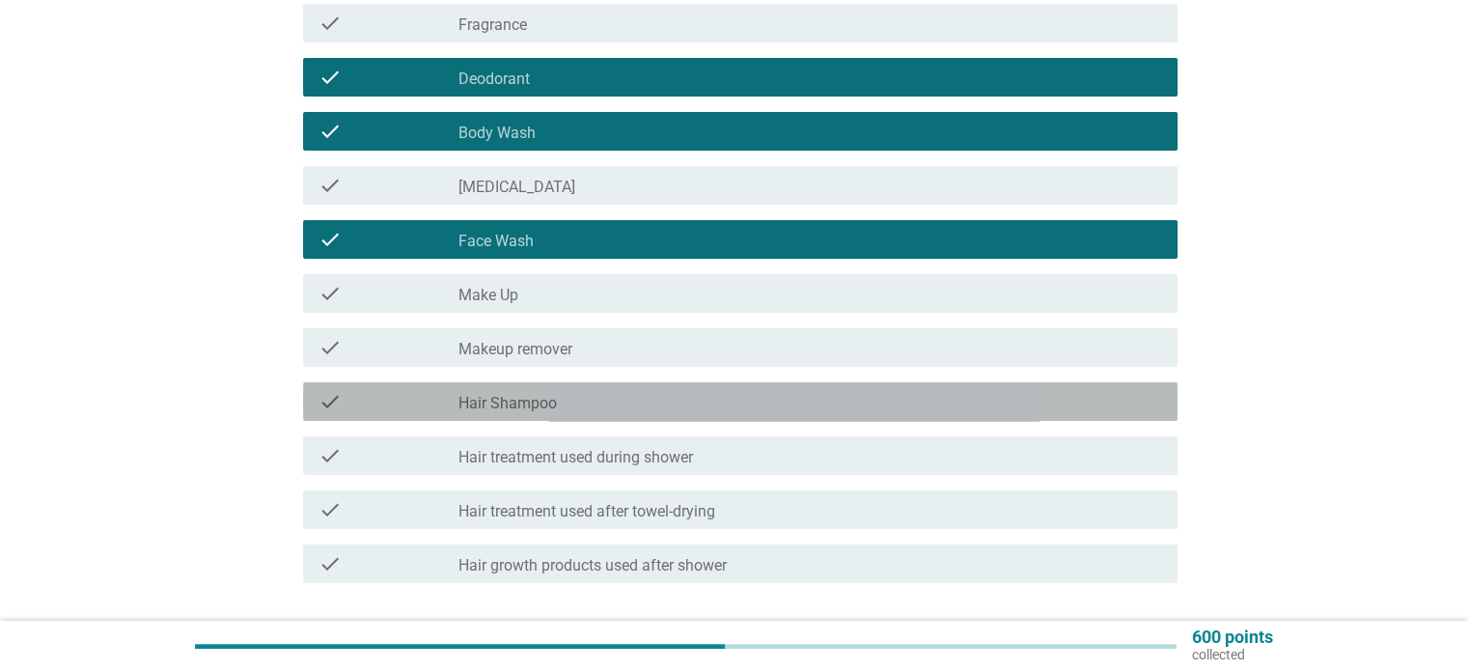
click at [589, 400] on div "check_box_outline_blank Hair Shampoo" at bounding box center [809, 401] width 703 height 23
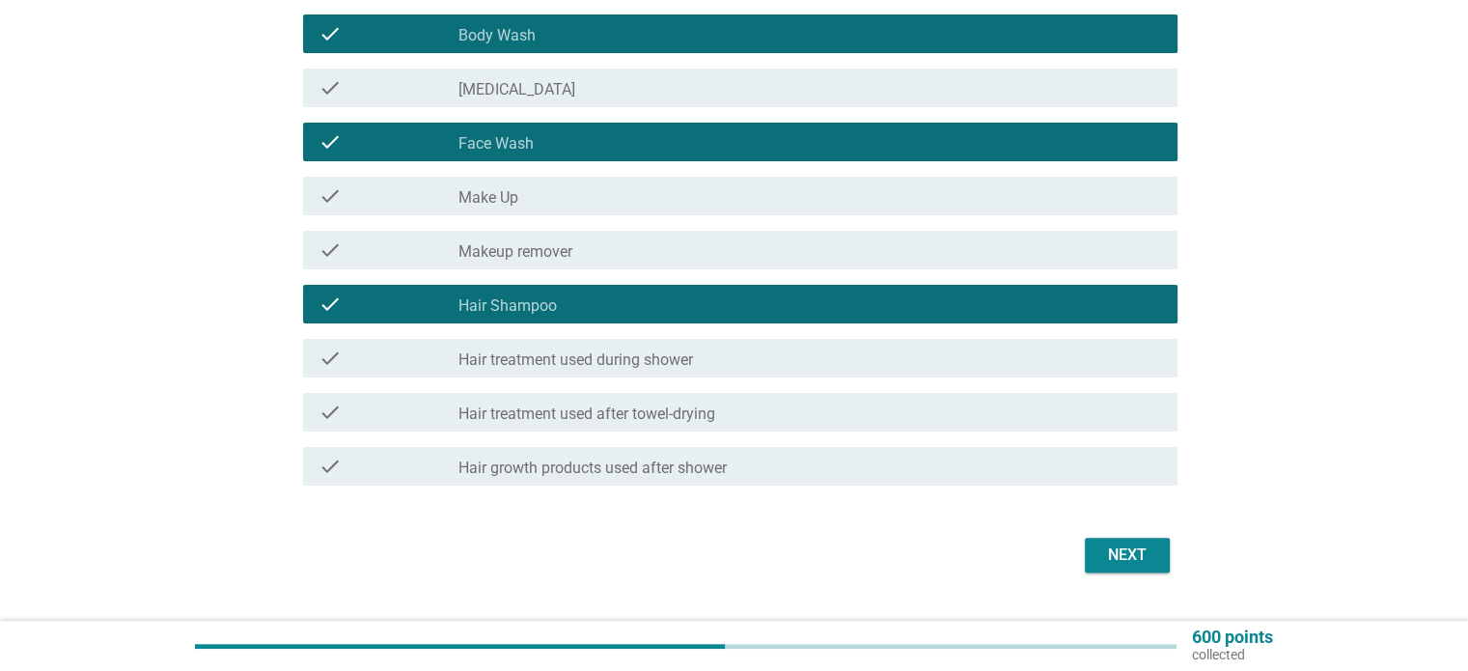
scroll to position [428, 0]
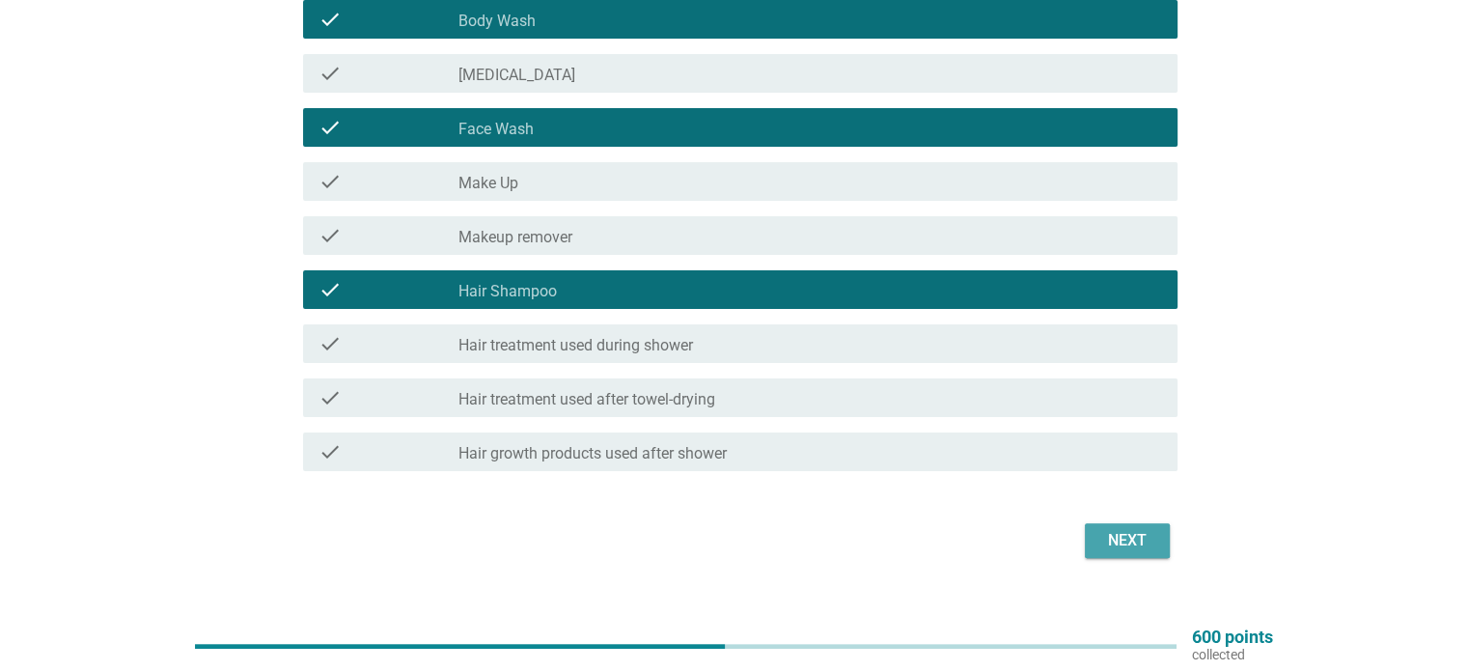
click at [1139, 533] on div "Next" at bounding box center [1127, 540] width 54 height 23
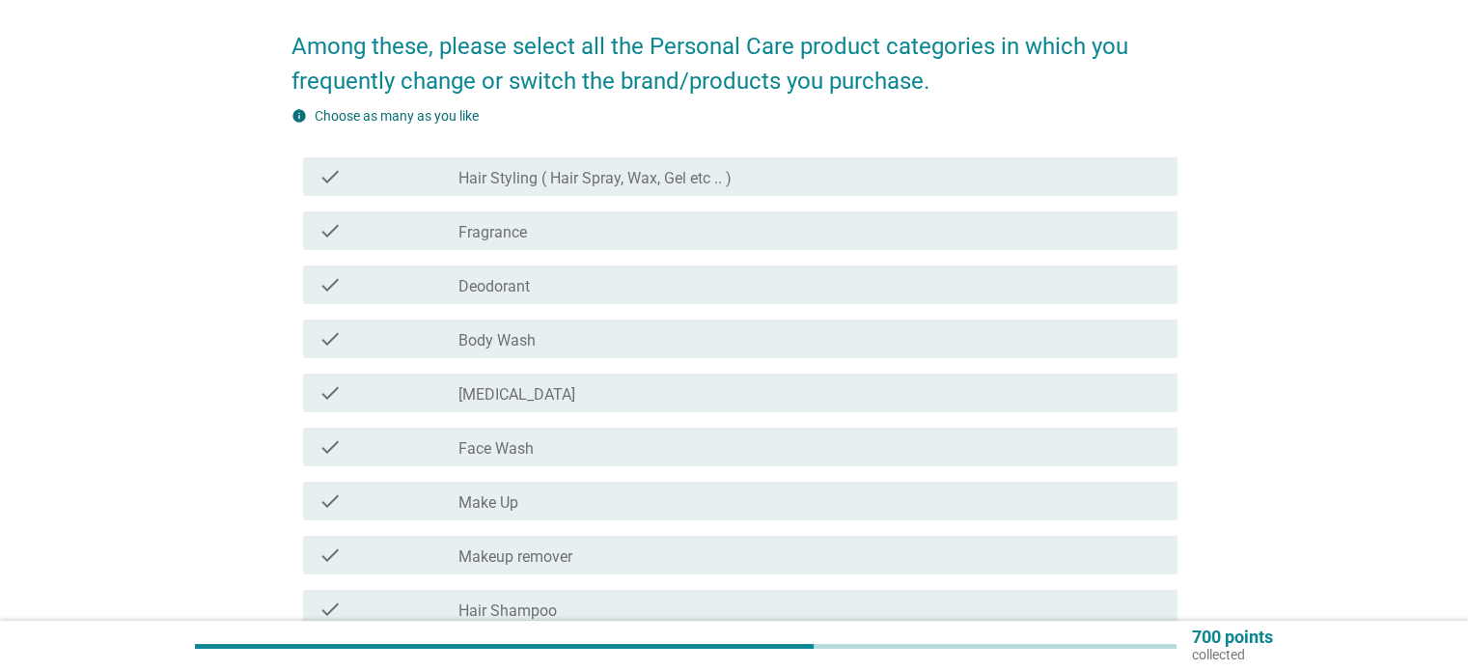
scroll to position [146, 0]
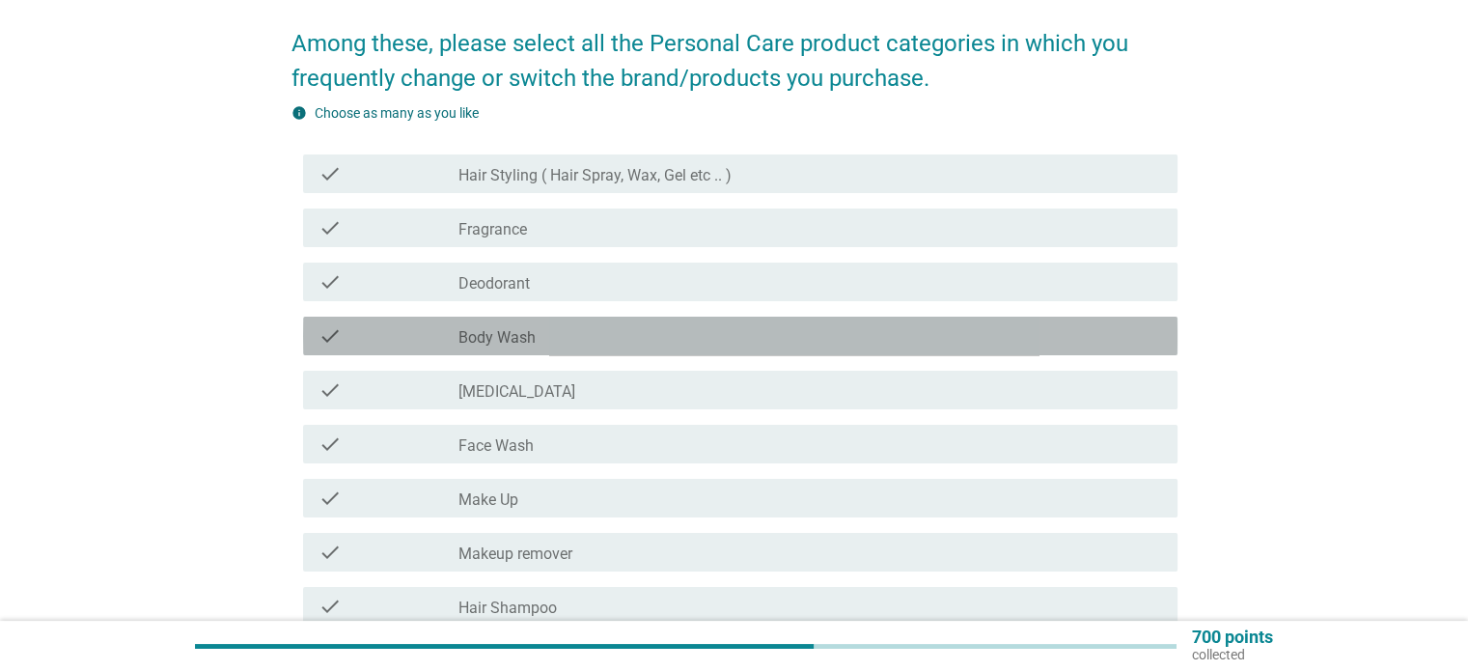
click at [579, 338] on div "check_box_outline_blank Body Wash" at bounding box center [809, 335] width 703 height 23
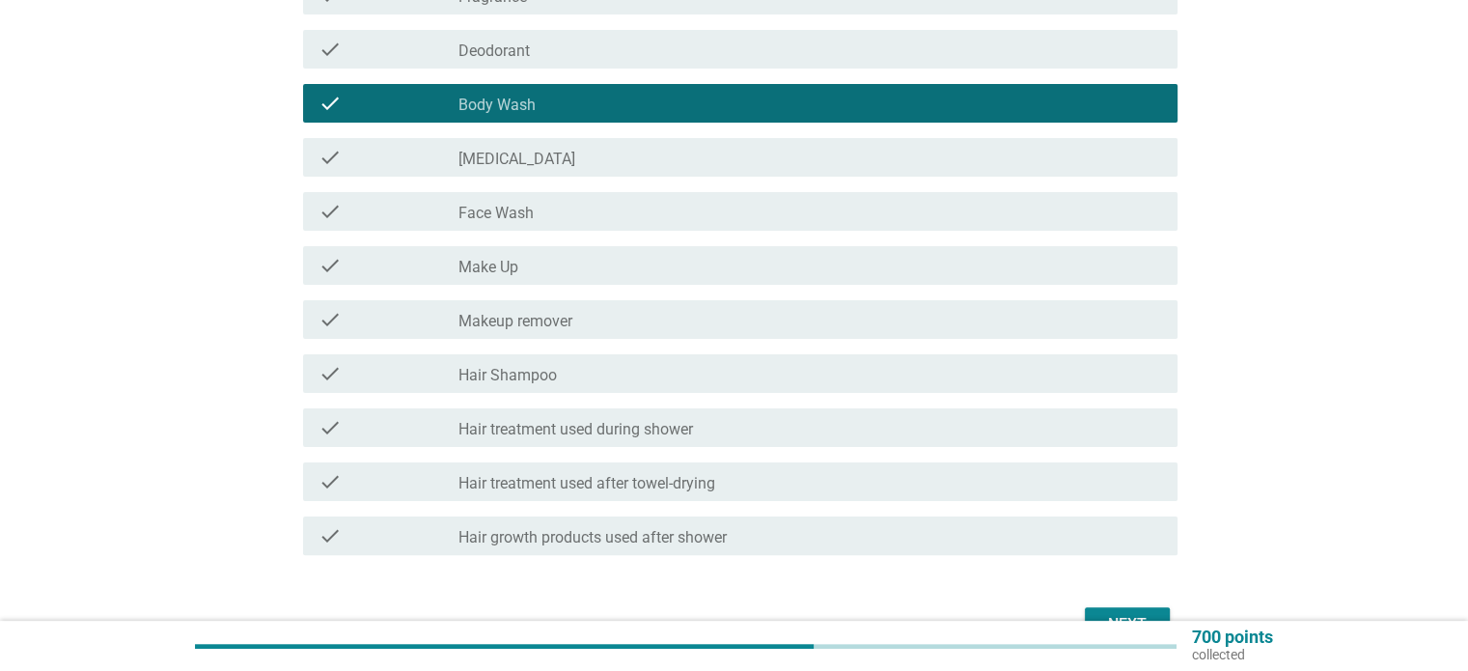
scroll to position [456, 0]
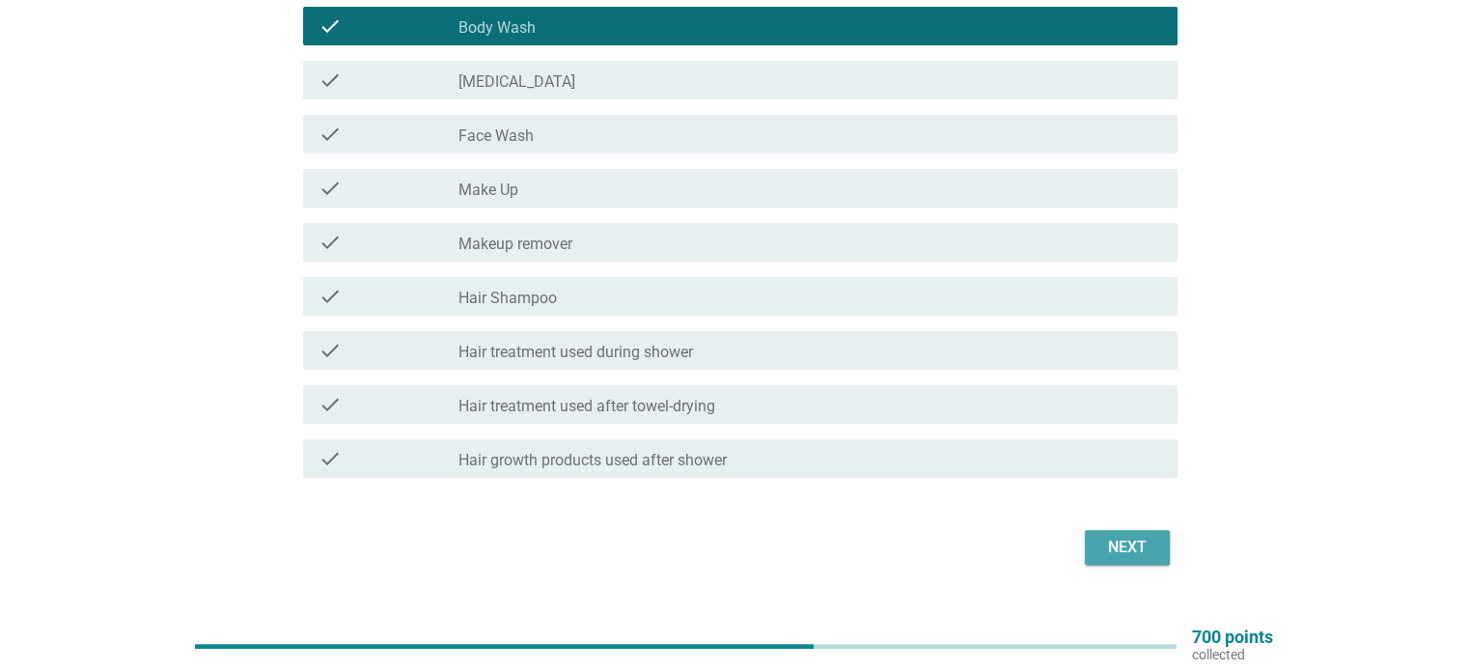
click at [1113, 559] on button "Next" at bounding box center [1127, 547] width 85 height 35
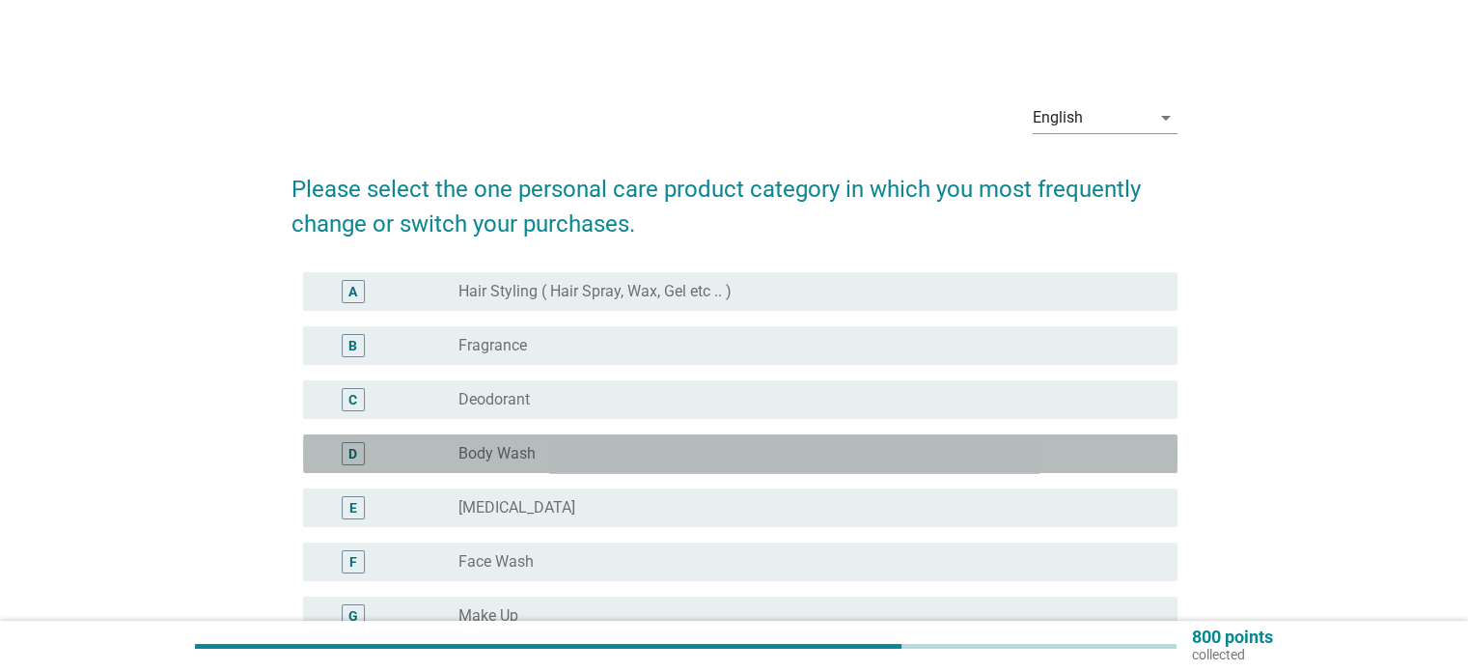
click at [516, 435] on div "D radio_button_unchecked Body Wash" at bounding box center [740, 453] width 874 height 39
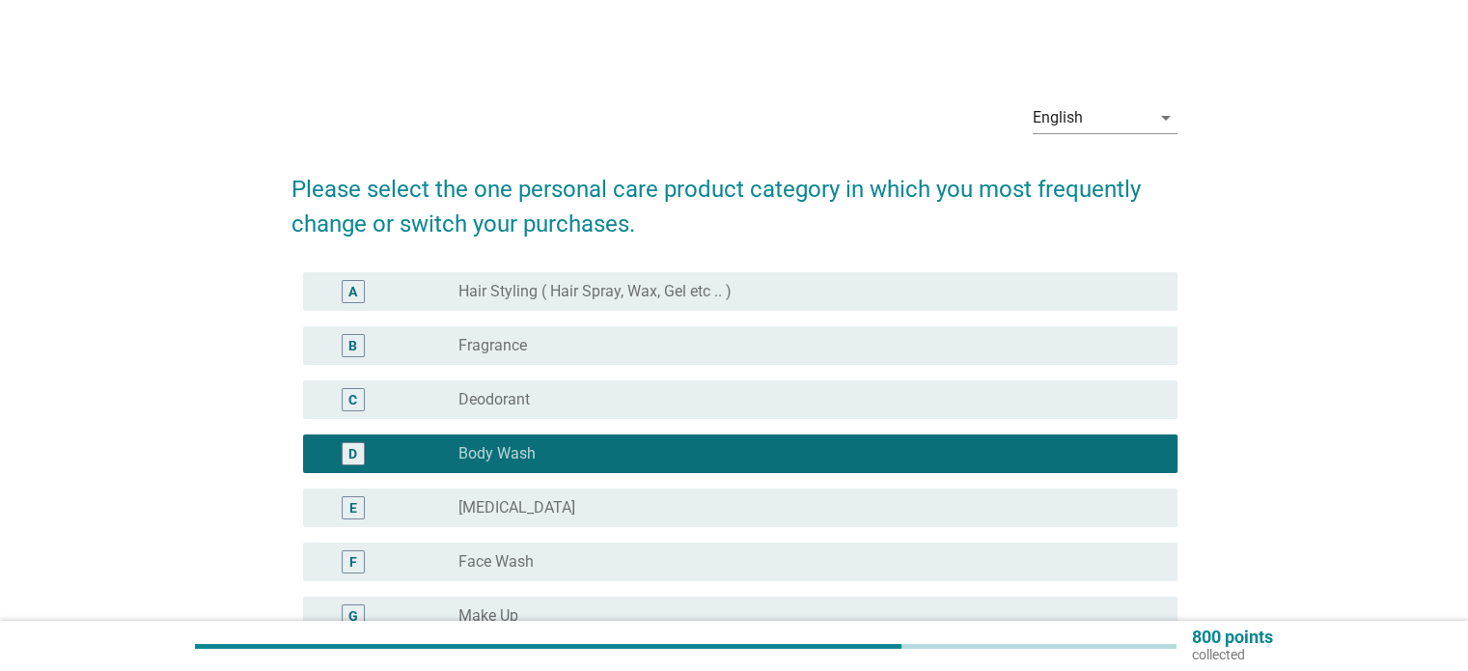
scroll to position [486, 0]
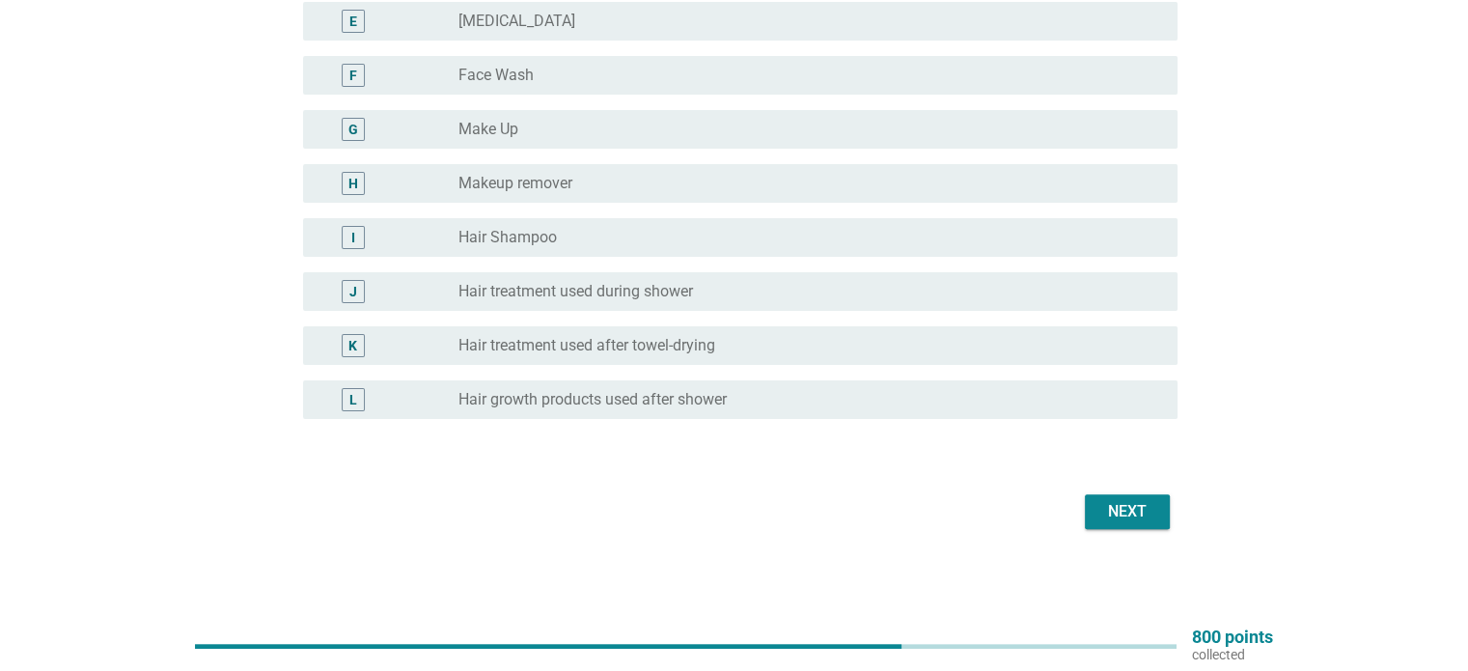
click at [1116, 501] on div "Next" at bounding box center [1127, 511] width 54 height 23
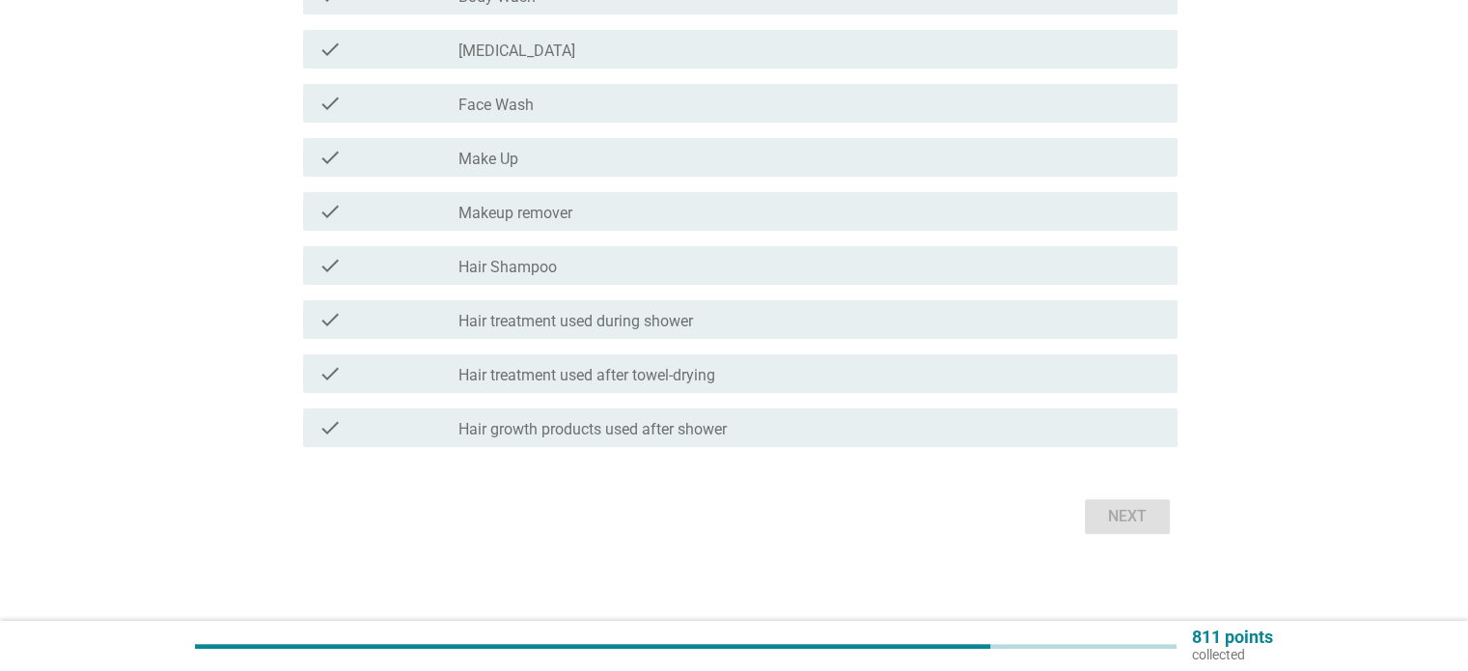
scroll to position [0, 0]
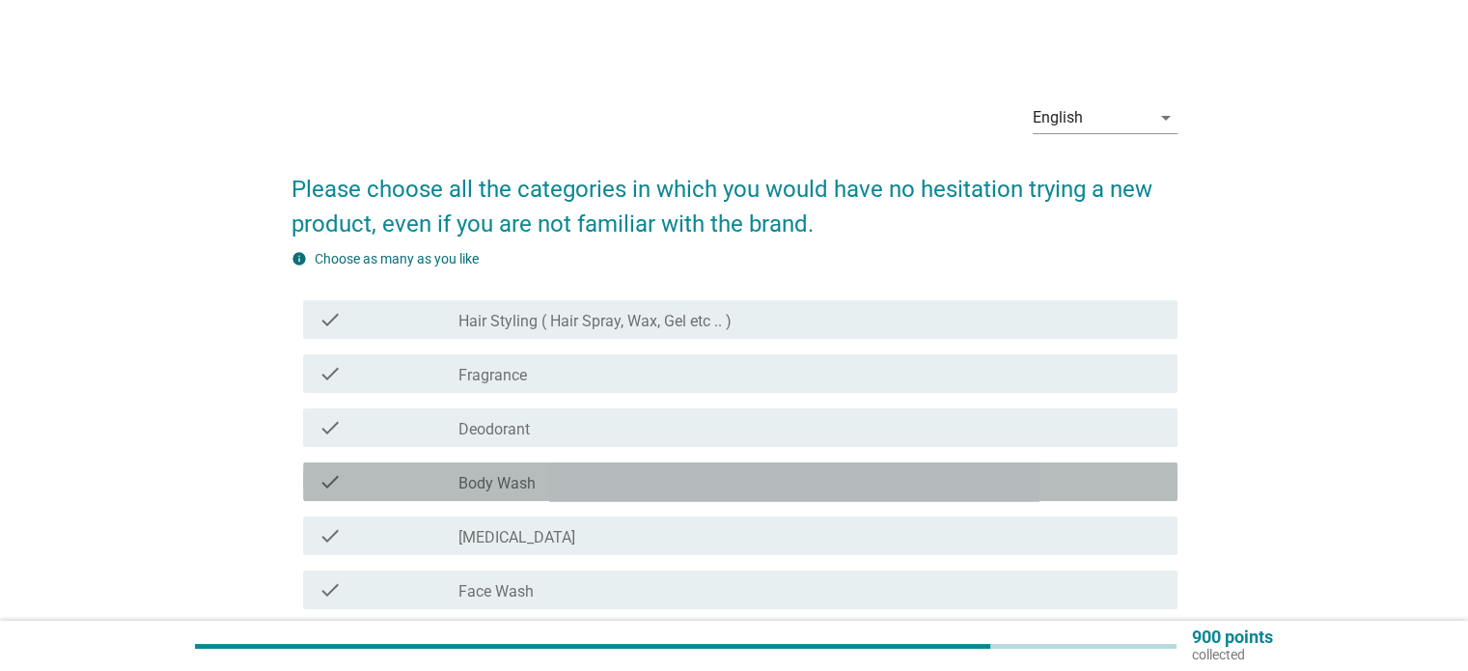
click at [528, 469] on div "check check_box_outline_blank Body Wash" at bounding box center [740, 481] width 874 height 39
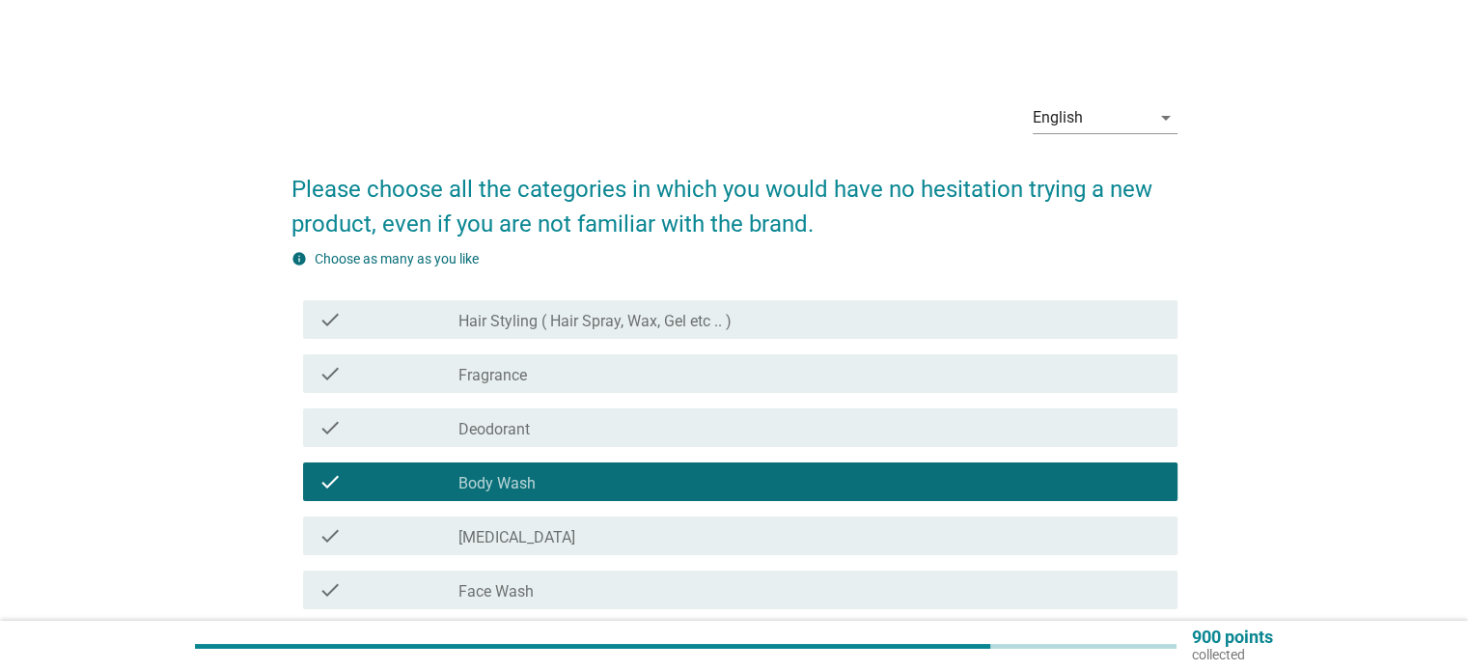
scroll to position [491, 0]
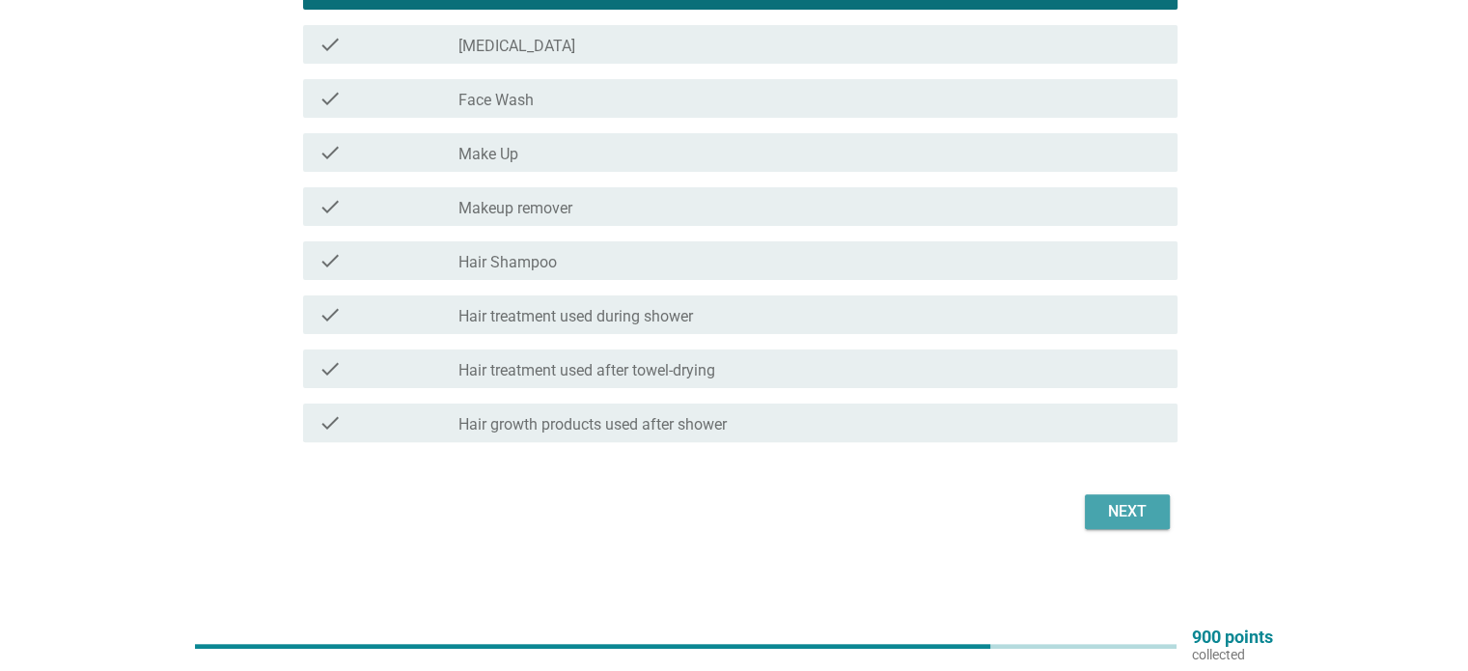
click at [1108, 504] on div "Next" at bounding box center [1127, 511] width 54 height 23
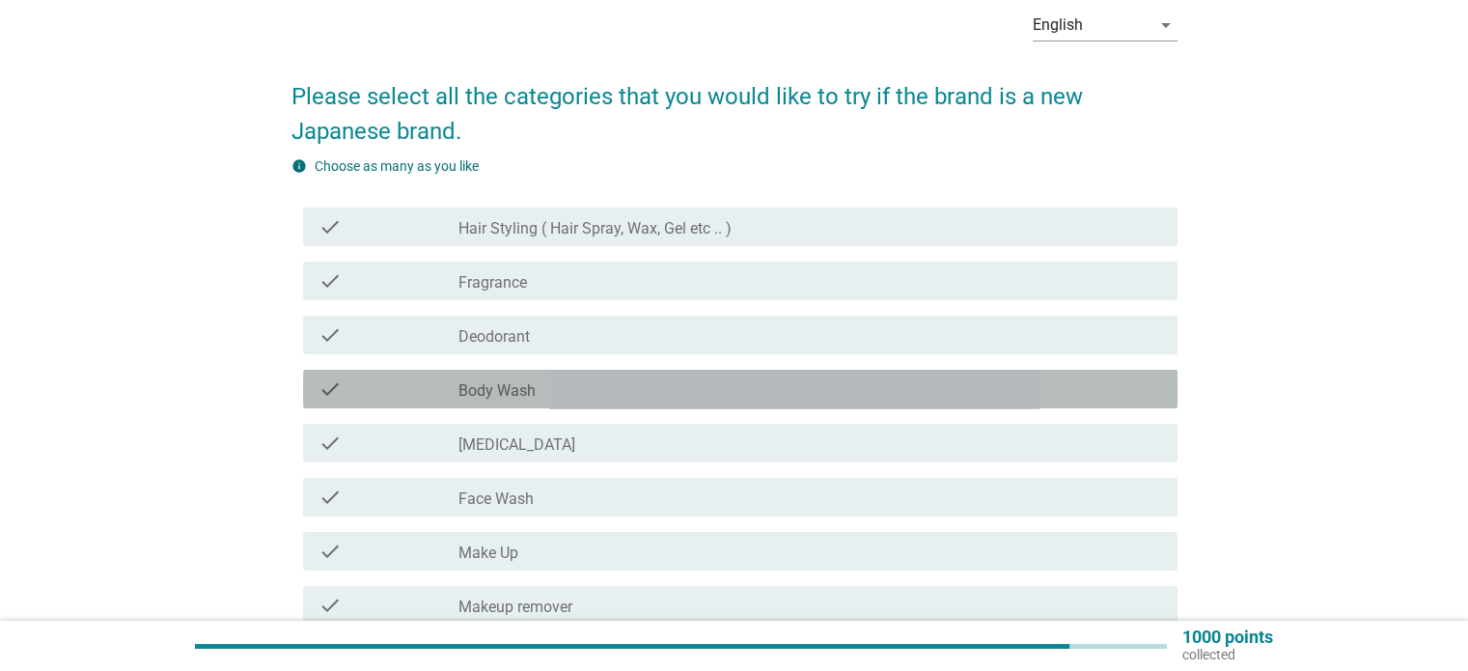
click at [480, 390] on label "Body Wash" at bounding box center [496, 390] width 77 height 19
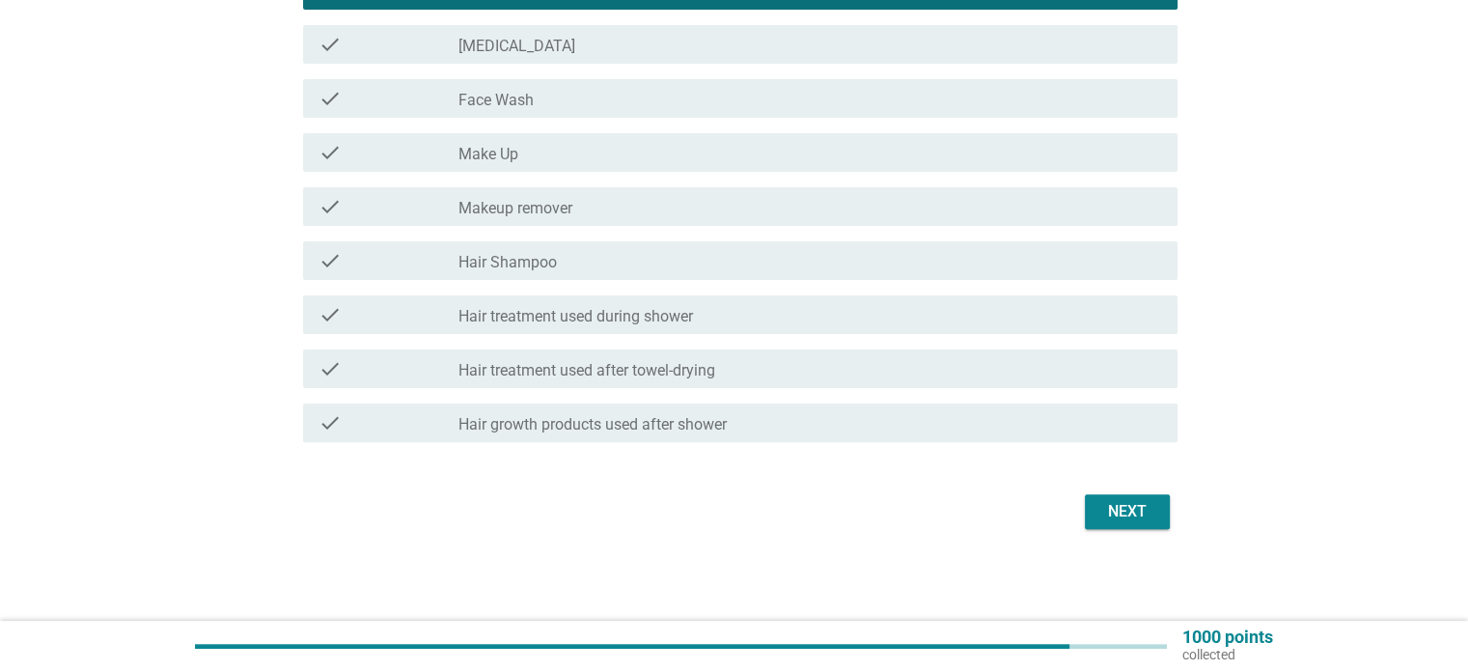
scroll to position [490, 0]
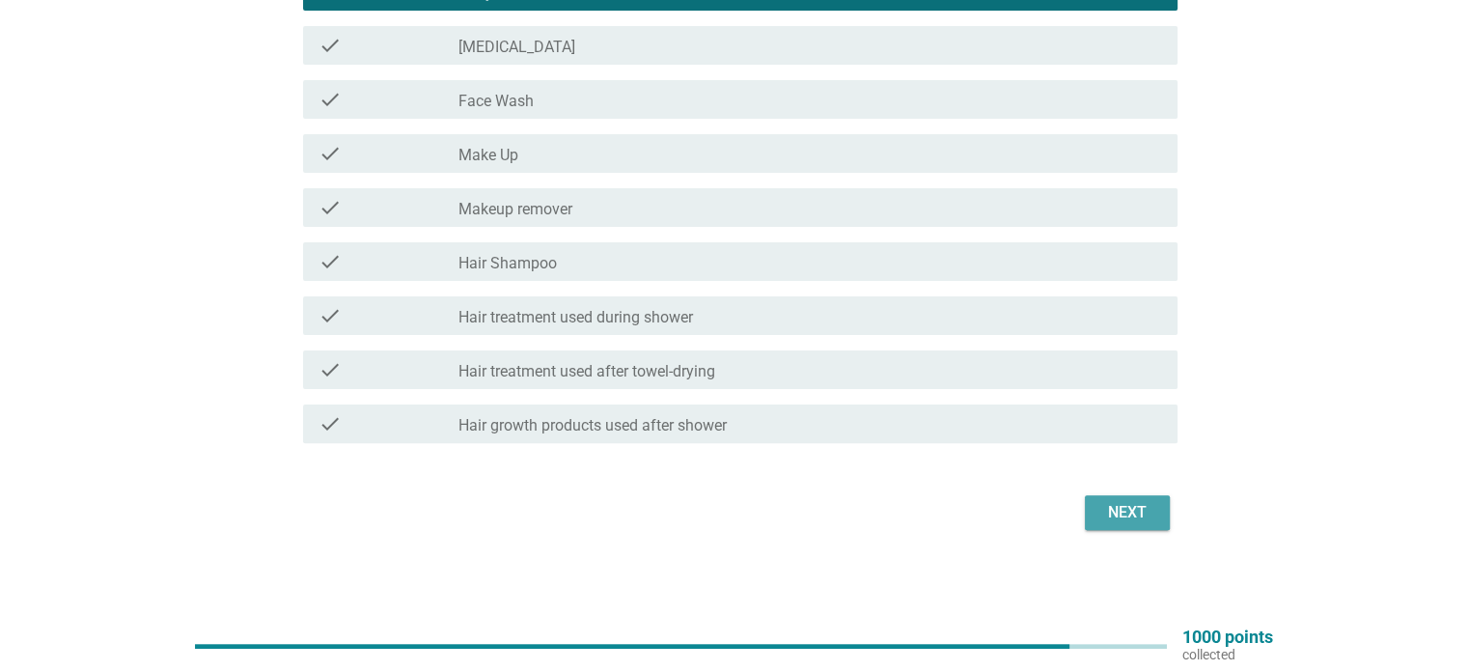
click at [1107, 501] on div "Next" at bounding box center [1127, 512] width 54 height 23
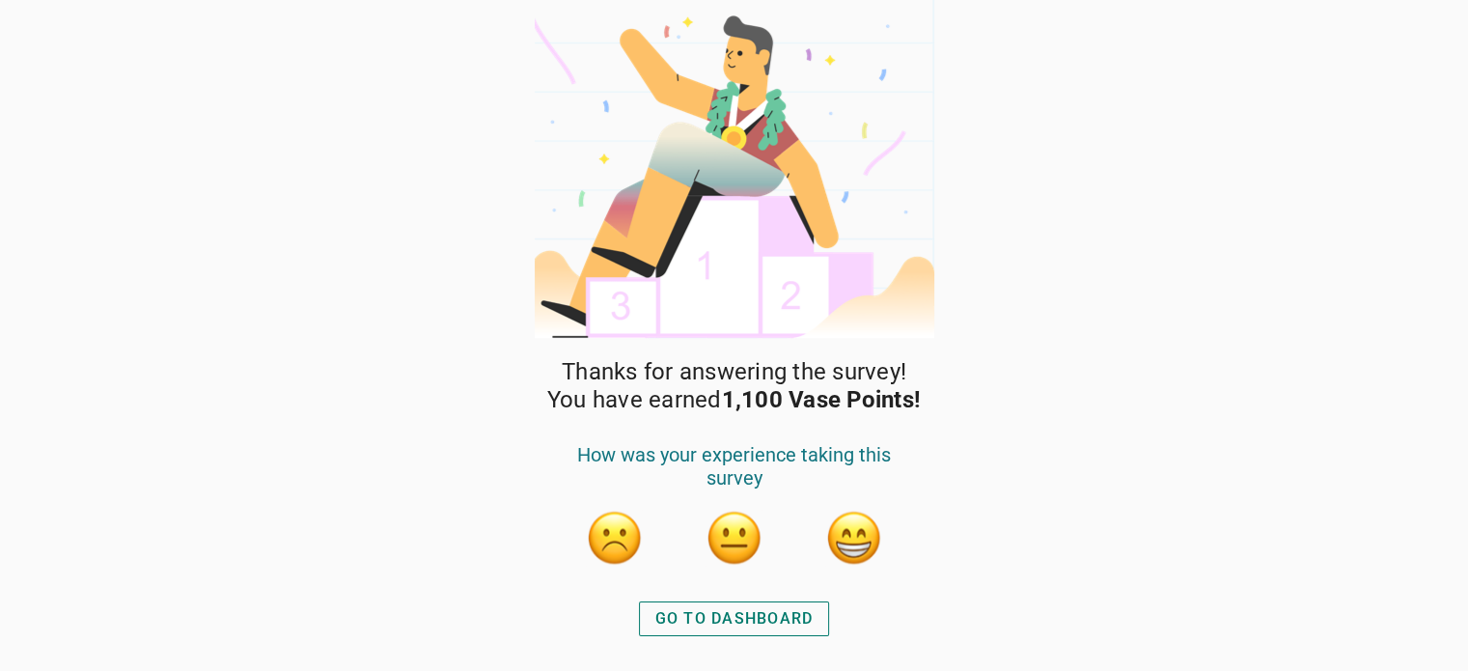
click at [758, 614] on div "GO TO DASHBOARD" at bounding box center [734, 618] width 158 height 23
